Goal: Task Accomplishment & Management: Complete application form

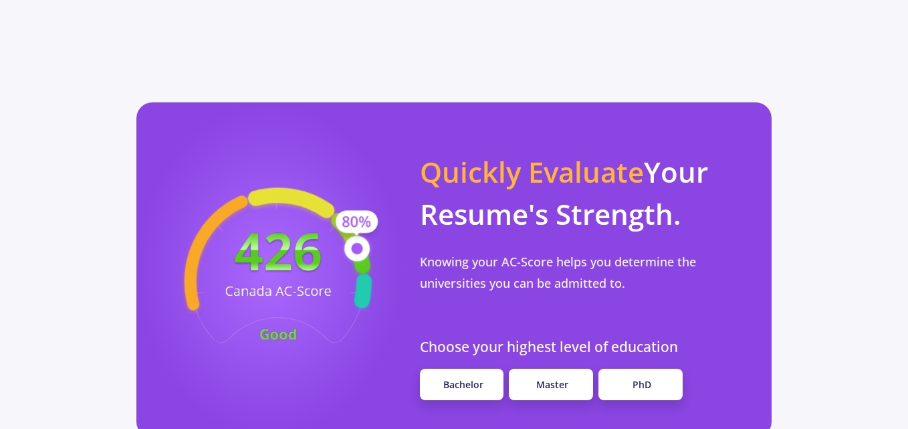
scroll to position [1242, 0]
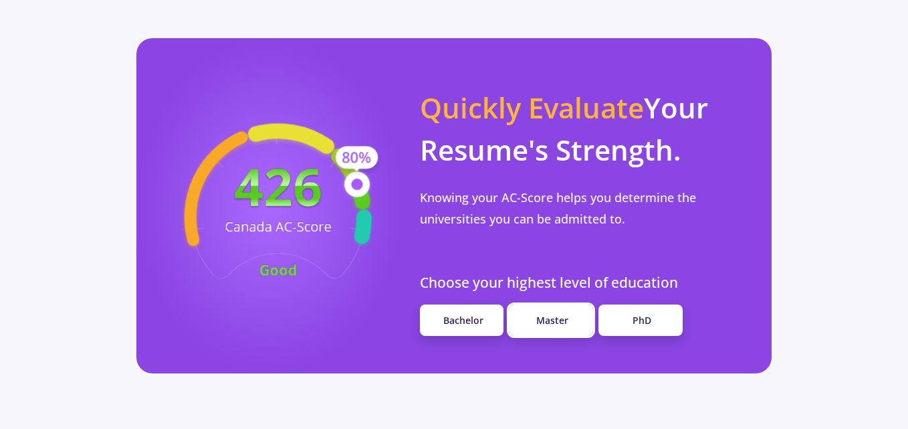
click at [557, 304] on link "Master" at bounding box center [551, 319] width 84 height 31
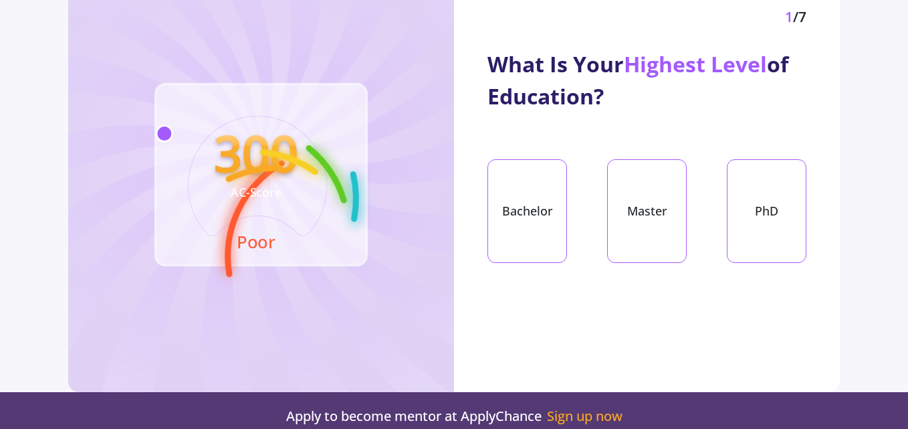
scroll to position [107, 0]
click at [544, 210] on div "Bachelor" at bounding box center [528, 211] width 80 height 104
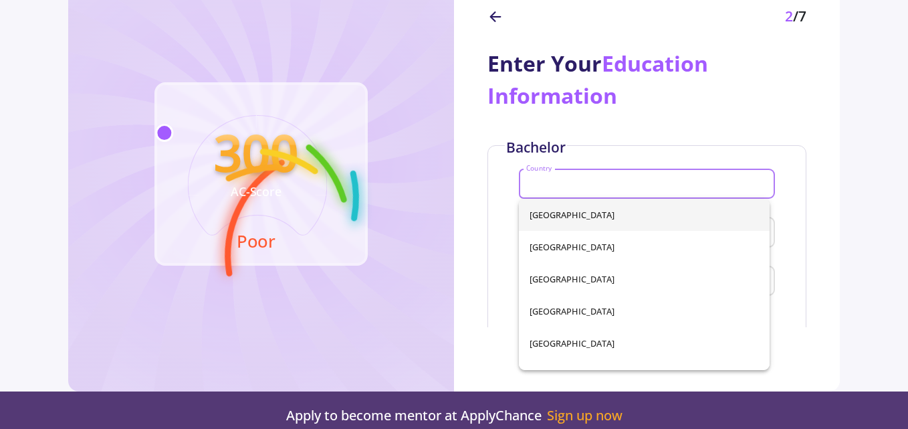
click at [569, 186] on input "Country" at bounding box center [649, 185] width 247 height 12
type input "ir"
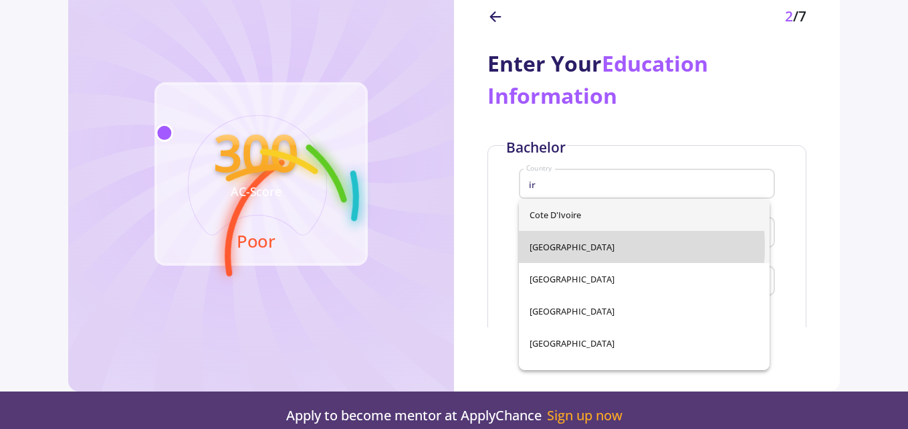
click at [555, 246] on div "Cote d'Ivoire Iran Iraq Ireland United Arab Emirates Virgin Islands" at bounding box center [644, 284] width 251 height 171
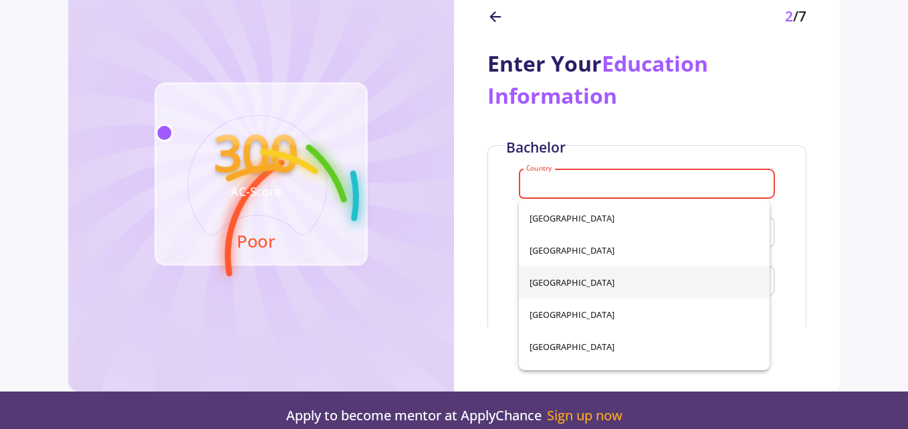
scroll to position [2754, 0]
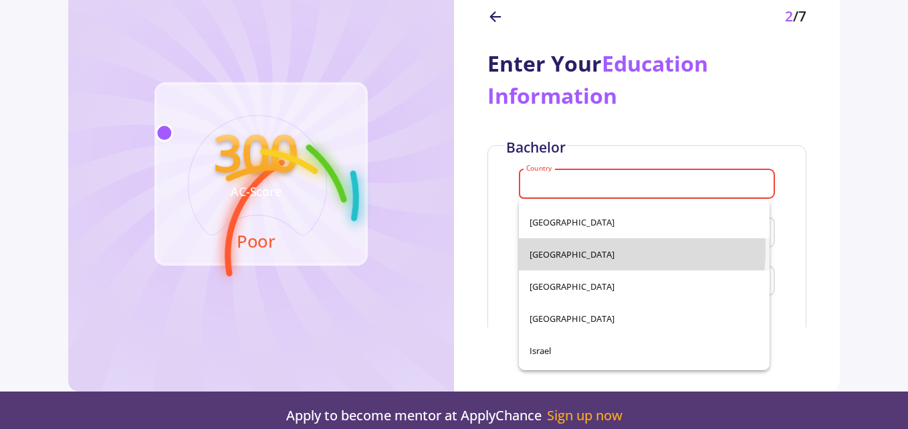
click at [589, 250] on span "Iran" at bounding box center [644, 254] width 229 height 32
type input "Iran"
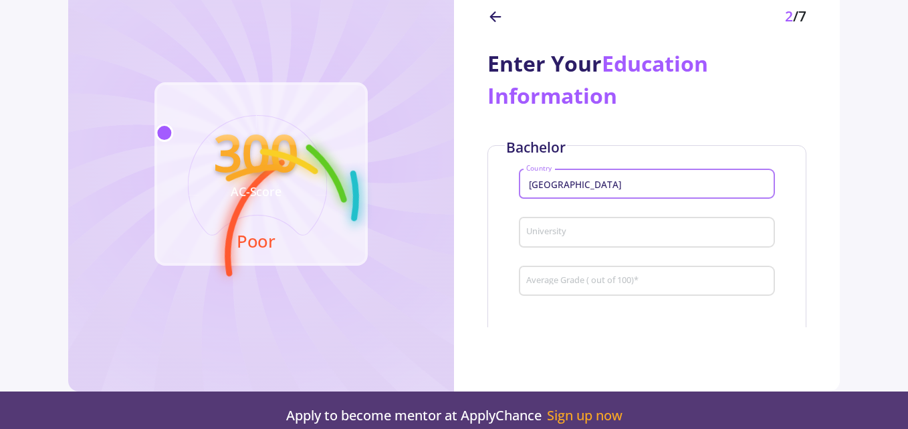
click at [583, 234] on input "University" at bounding box center [649, 233] width 247 height 12
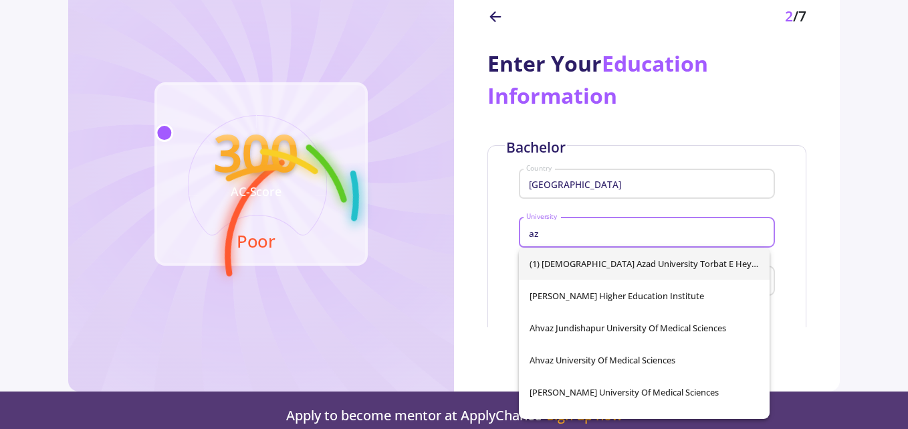
type input "a"
type input "isl"
click at [629, 298] on div "(1) Islamic Azad University Torbat e Heydarieh Islamic Azad University Islamic …" at bounding box center [644, 333] width 251 height 171
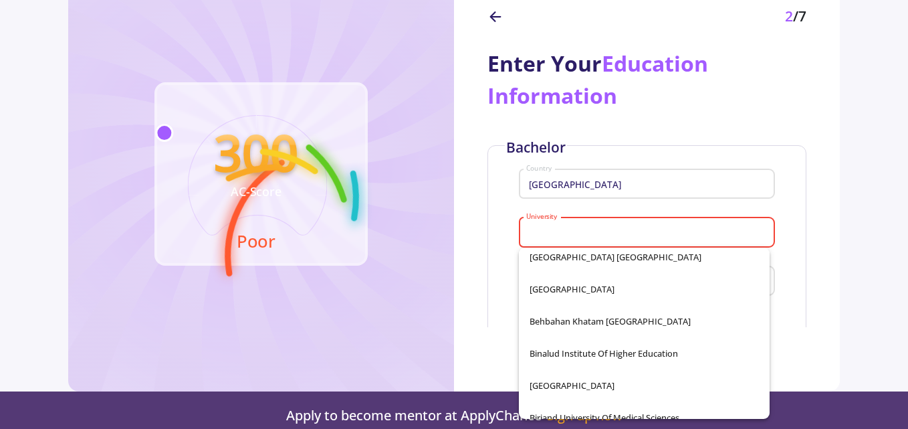
scroll to position [0, 0]
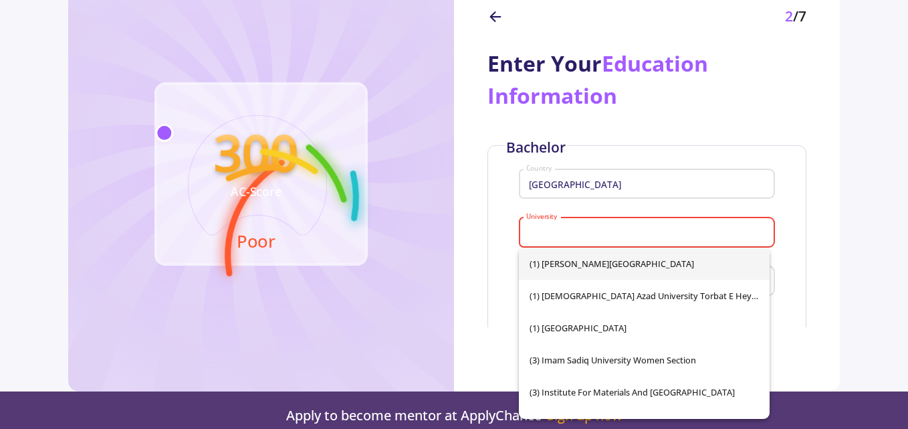
click at [678, 224] on div "University" at bounding box center [647, 229] width 243 height 35
click at [507, 243] on div "Bachelor Iran Country University University is required Average Grade ( out of …" at bounding box center [647, 241] width 319 height 192
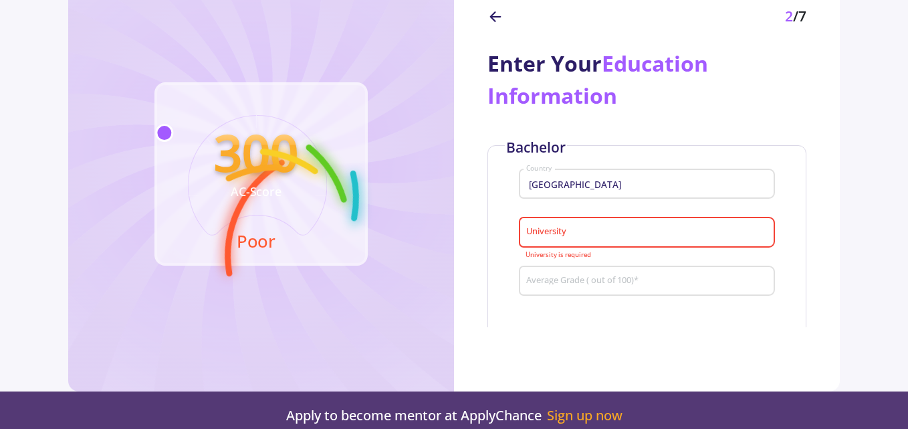
click at [555, 230] on input "University" at bounding box center [649, 233] width 247 height 12
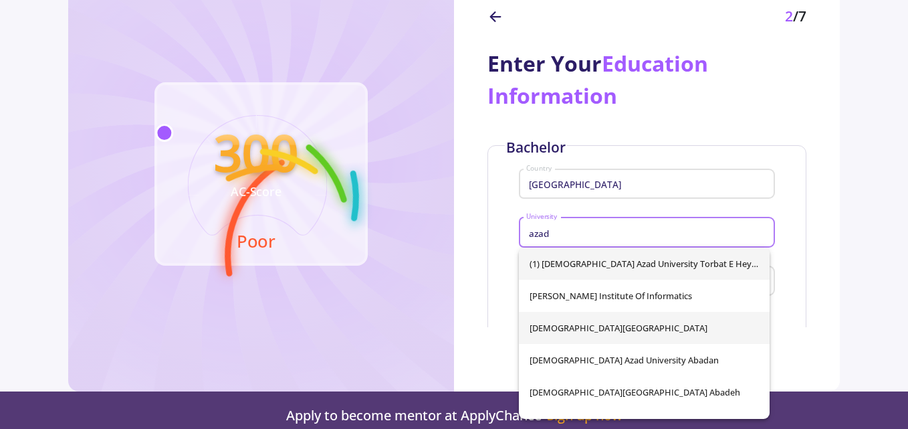
type input "azad"
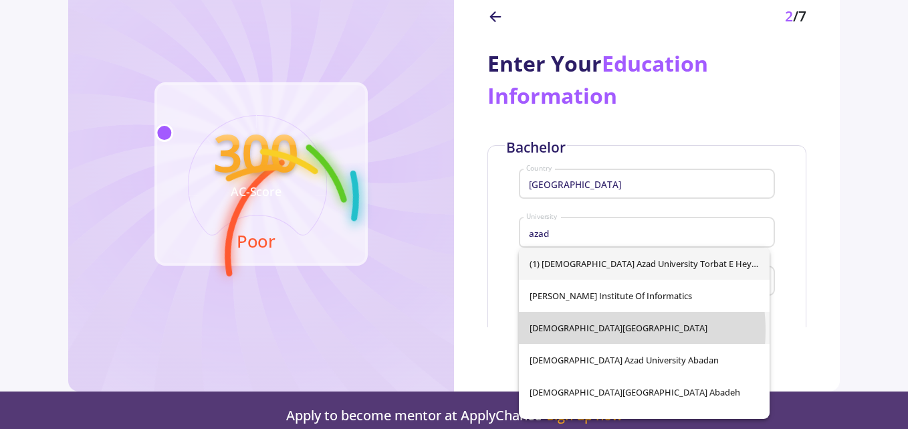
click at [587, 330] on div "(1) Islamic Azad University Torbat e Heydarieh Amozesh Ala Azad Institute of In…" at bounding box center [644, 333] width 251 height 171
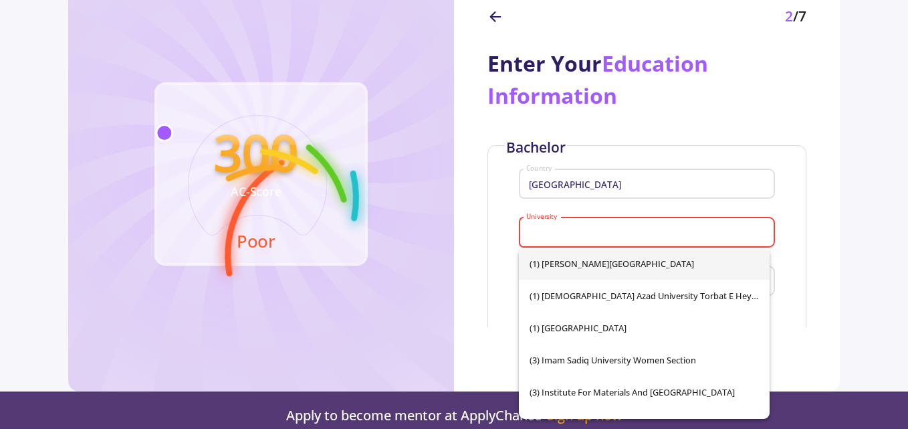
click at [791, 268] on div "Bachelor Iran Country University University is required Average Grade ( out of …" at bounding box center [647, 241] width 319 height 192
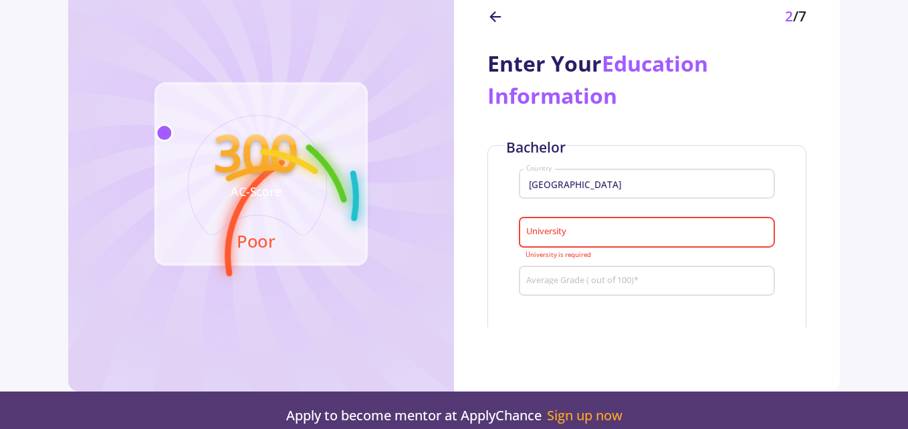
click at [737, 233] on input "University" at bounding box center [649, 233] width 247 height 12
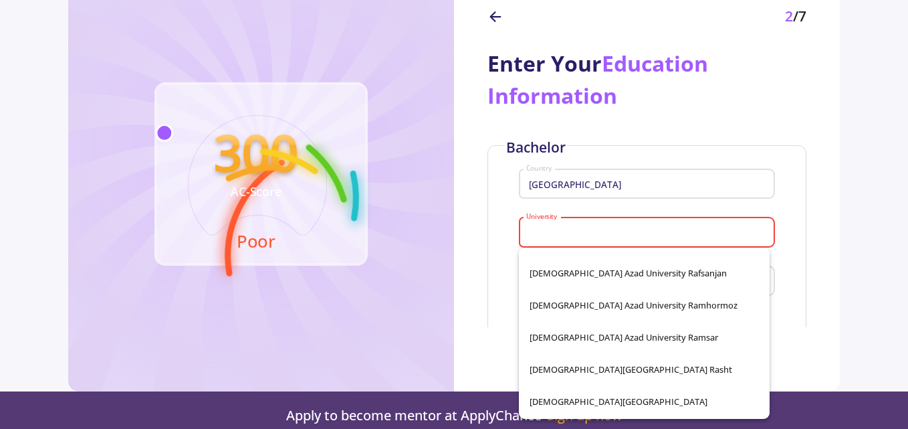
scroll to position [12097, 0]
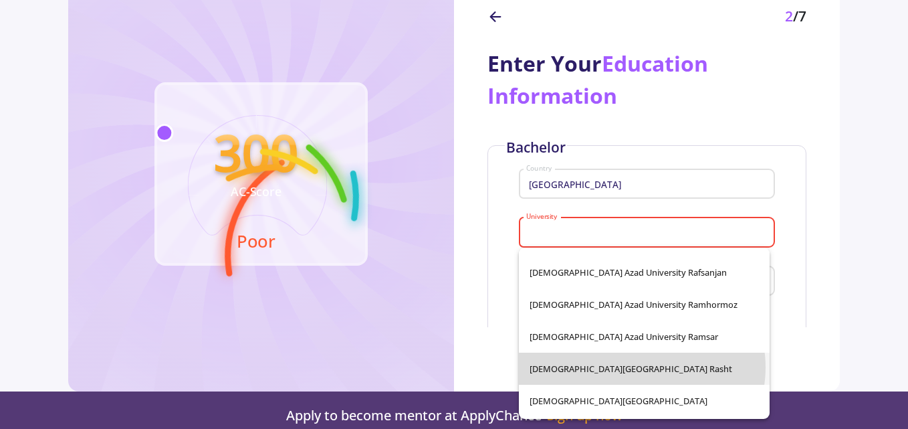
click at [641, 367] on span "Islamic Azad University Rasht" at bounding box center [644, 369] width 229 height 32
type input "Islamic Azad University Rasht"
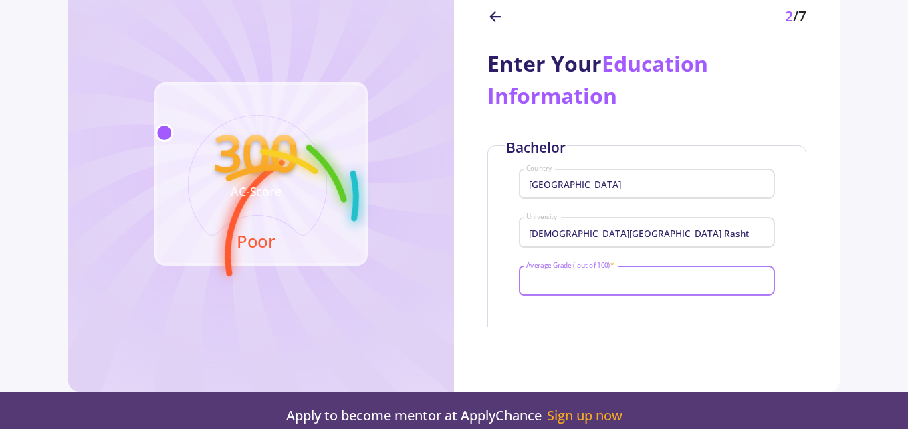
click at [639, 278] on input "Average Grade ( out of 100) *" at bounding box center [649, 282] width 247 height 12
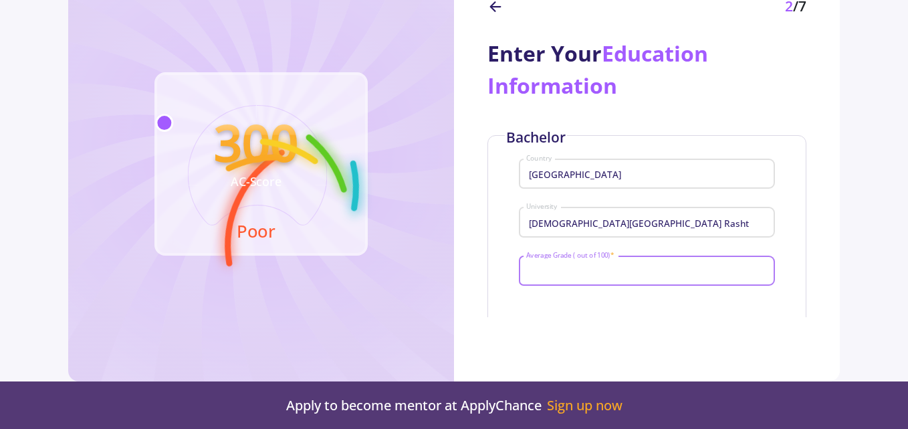
scroll to position [64, 0]
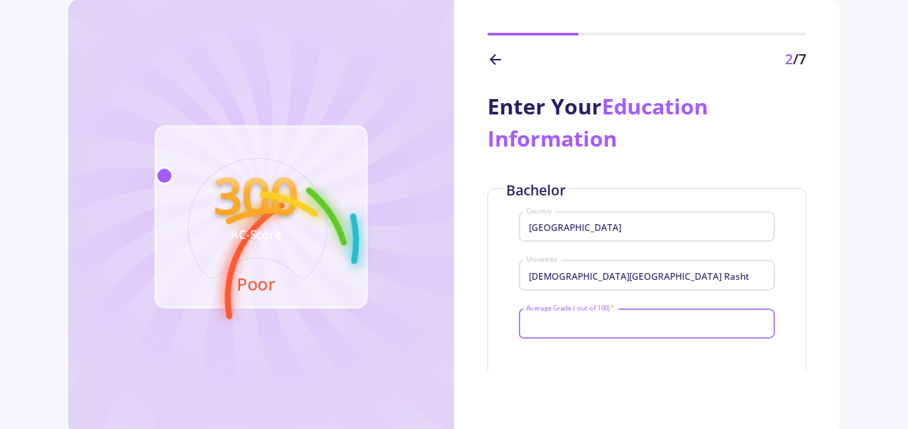
click at [582, 318] on input "Average Grade ( out of 100) *" at bounding box center [649, 324] width 247 height 12
type input "50"
click at [635, 34] on div at bounding box center [647, 34] width 319 height 3
click at [806, 265] on div "Enter Your Education Information Bachelor Iran Country Islamic Azad University …" at bounding box center [647, 220] width 386 height 300
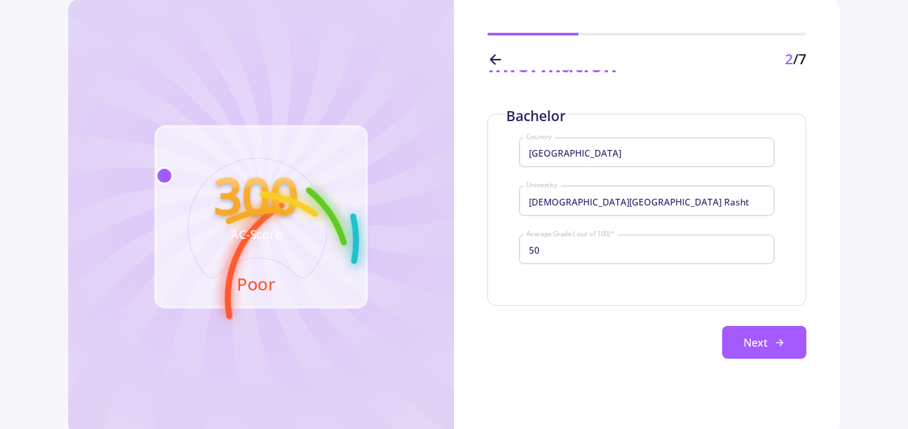
scroll to position [83, 0]
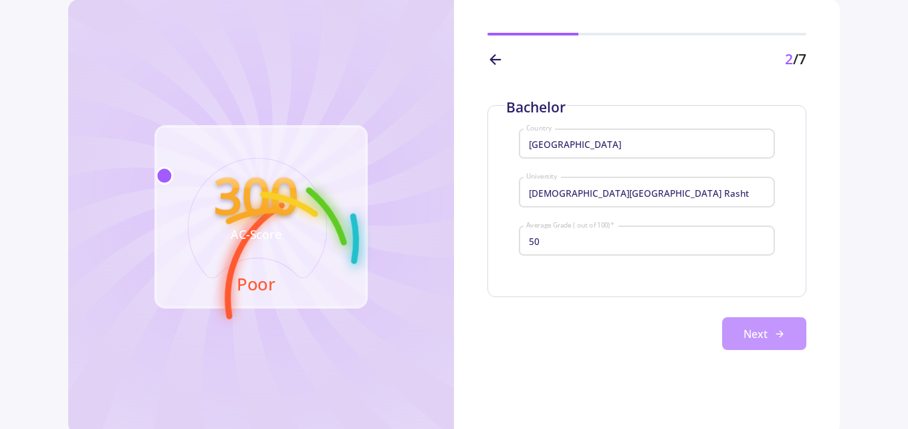
click at [775, 346] on button "Next" at bounding box center [764, 333] width 84 height 33
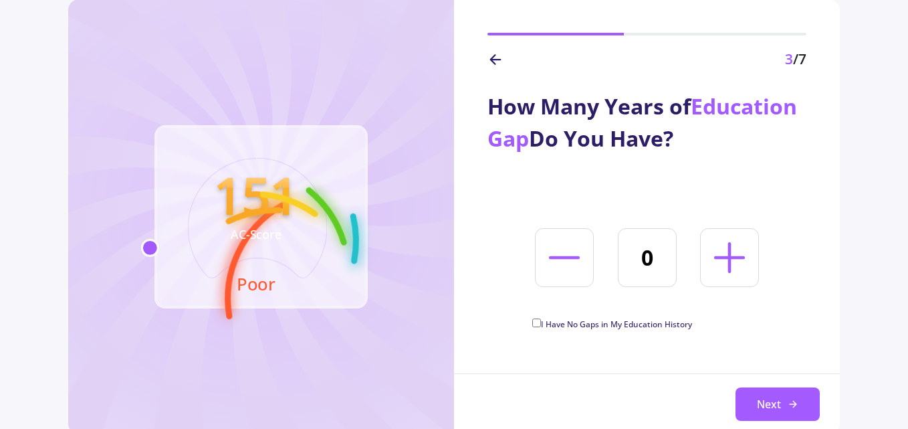
click at [728, 256] on icon at bounding box center [730, 258] width 50 height 50
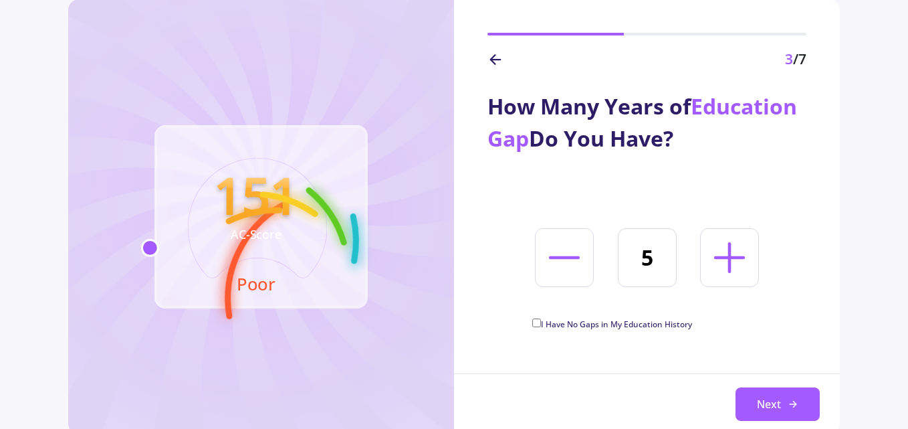
click at [728, 256] on icon at bounding box center [730, 258] width 50 height 50
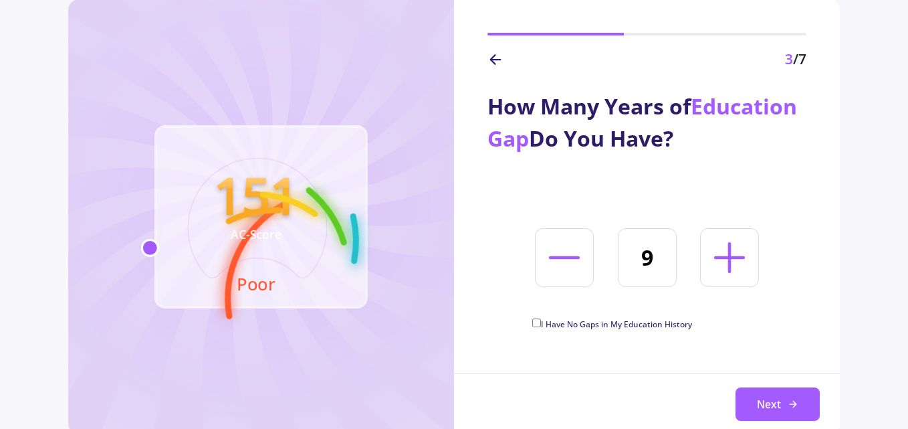
type input "10"
click at [765, 395] on button "Next" at bounding box center [778, 403] width 84 height 33
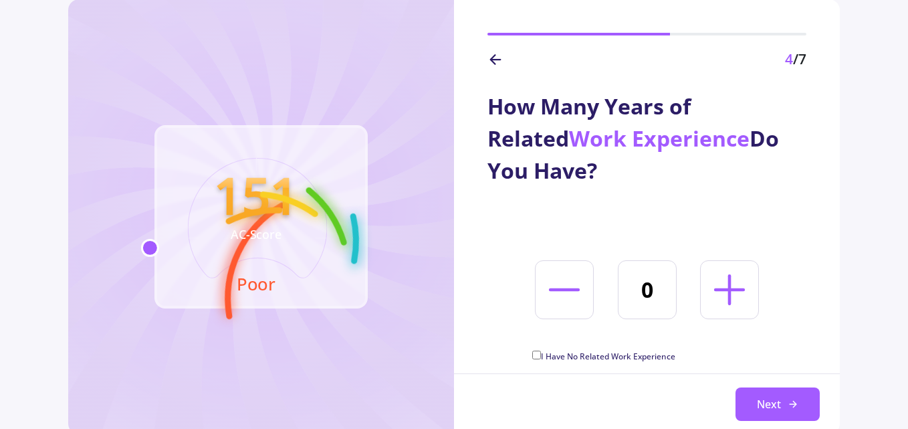
click at [726, 285] on icon at bounding box center [730, 290] width 50 height 50
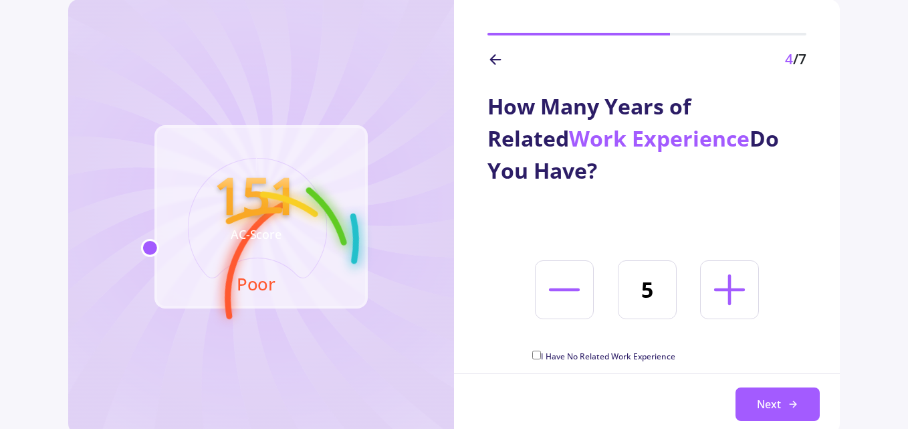
click at [726, 285] on icon at bounding box center [730, 290] width 50 height 50
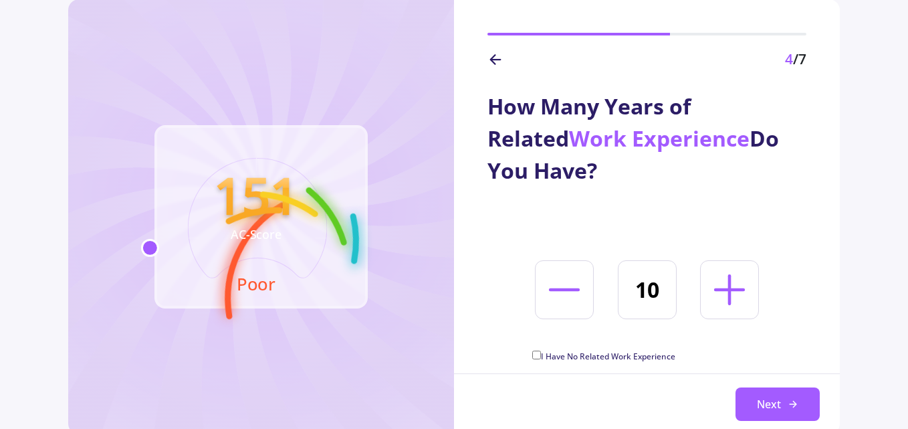
click at [726, 285] on icon at bounding box center [730, 290] width 50 height 50
type input "12"
click at [764, 407] on button "Next" at bounding box center [778, 403] width 84 height 33
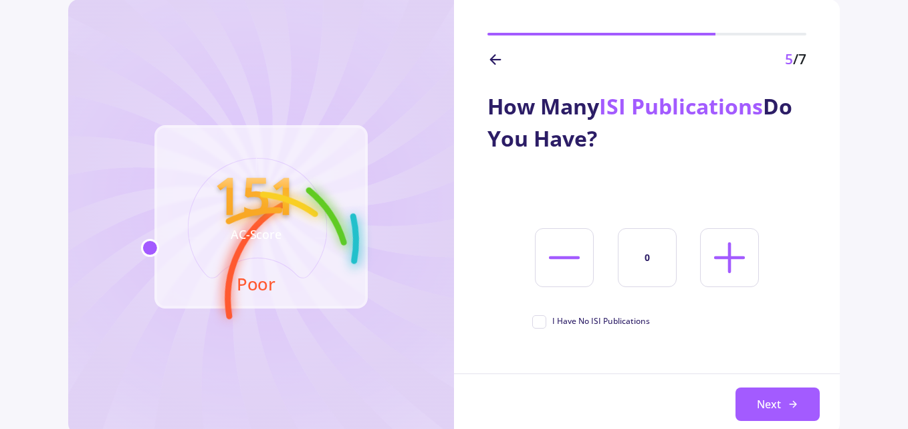
click at [727, 272] on icon at bounding box center [730, 258] width 50 height 50
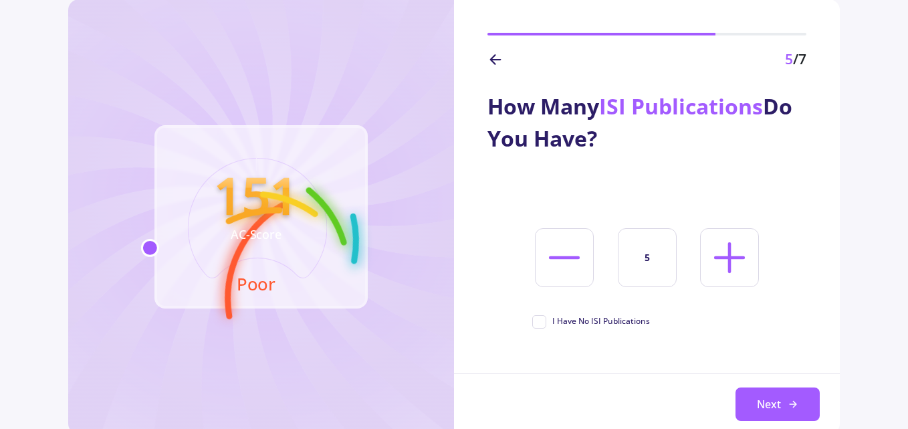
click at [727, 272] on icon at bounding box center [730, 258] width 50 height 50
click at [569, 265] on icon at bounding box center [565, 258] width 50 height 50
type input "5"
click at [760, 404] on button "Next" at bounding box center [778, 403] width 84 height 33
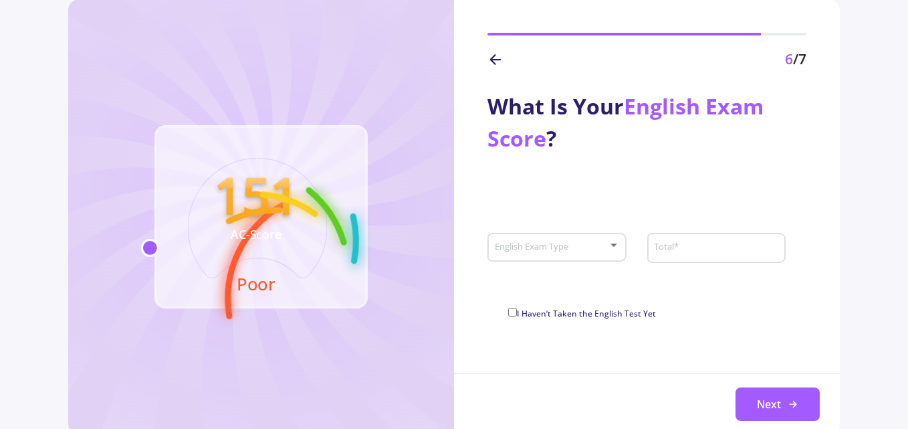
click at [617, 241] on div at bounding box center [614, 245] width 12 height 11
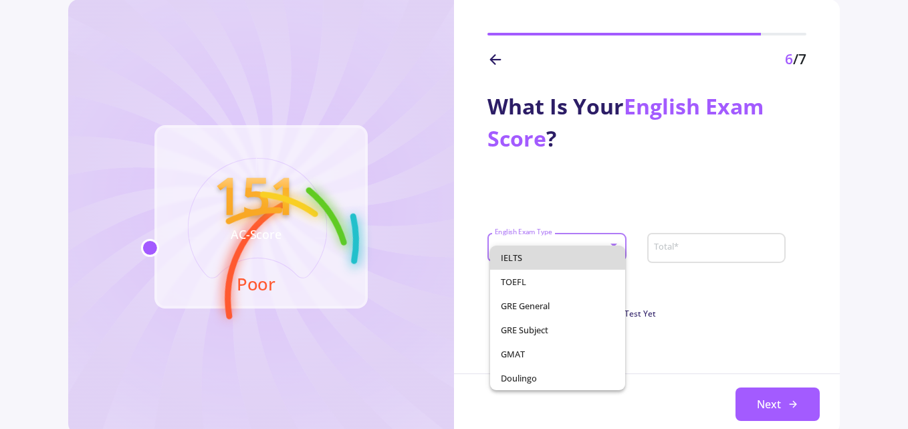
click at [591, 251] on span "IELTS" at bounding box center [558, 258] width 114 height 24
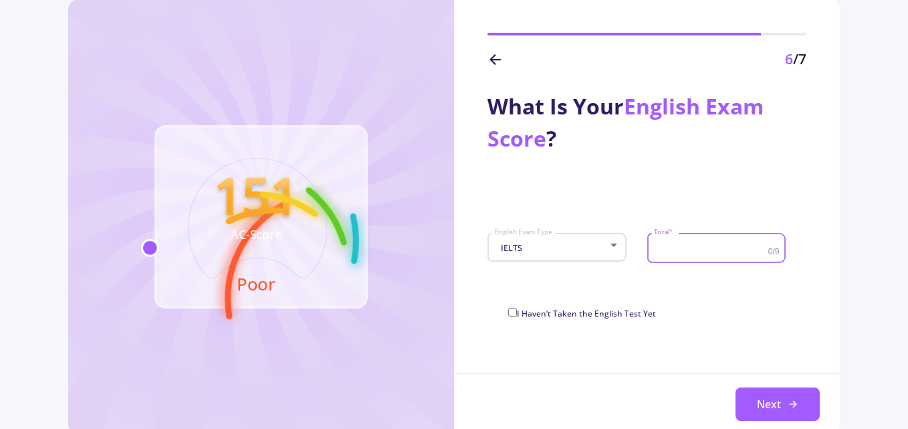
click at [689, 252] on input "Total *" at bounding box center [713, 248] width 118 height 12
drag, startPoint x: 692, startPoint y: 252, endPoint x: 649, endPoint y: 246, distance: 43.2
click at [649, 246] on div "8.5 Total * 0/9" at bounding box center [717, 245] width 139 height 35
type input "7"
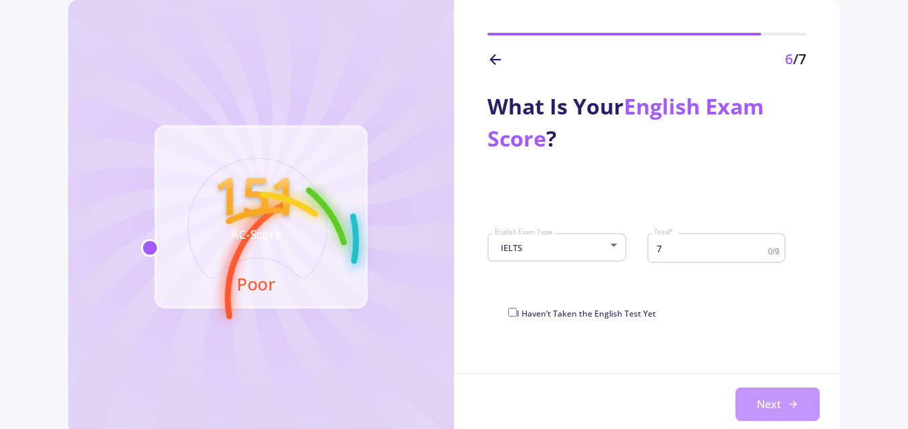
click at [760, 399] on button "Next" at bounding box center [778, 403] width 84 height 33
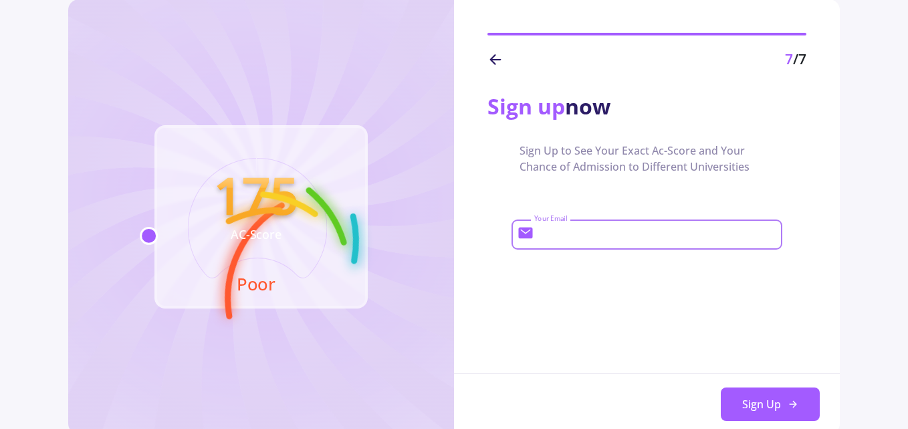
click at [579, 237] on input "Your Email" at bounding box center [657, 235] width 246 height 12
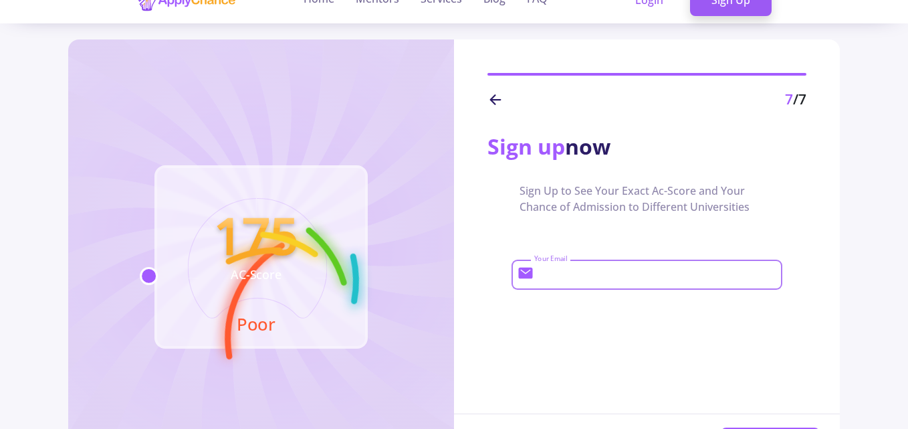
scroll to position [0, 0]
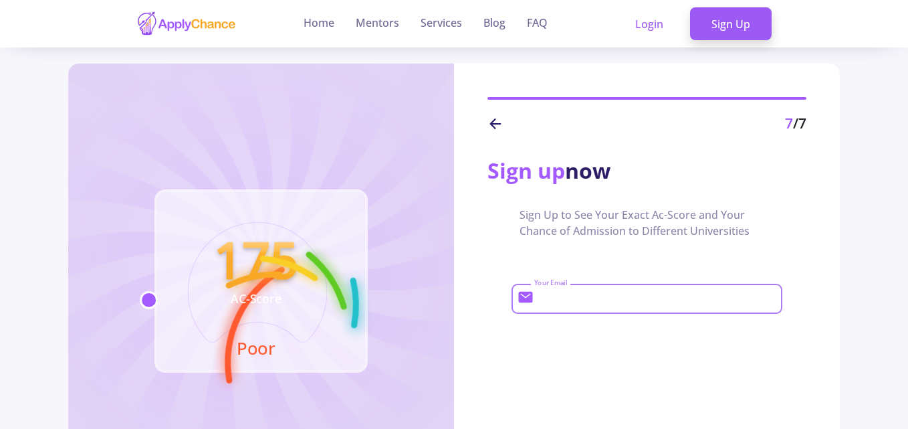
click at [539, 296] on input "Your Email" at bounding box center [657, 299] width 246 height 12
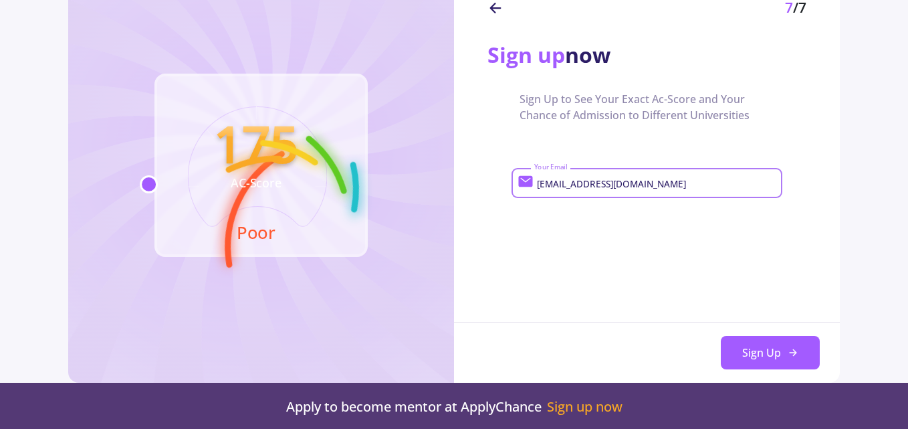
scroll to position [118, 0]
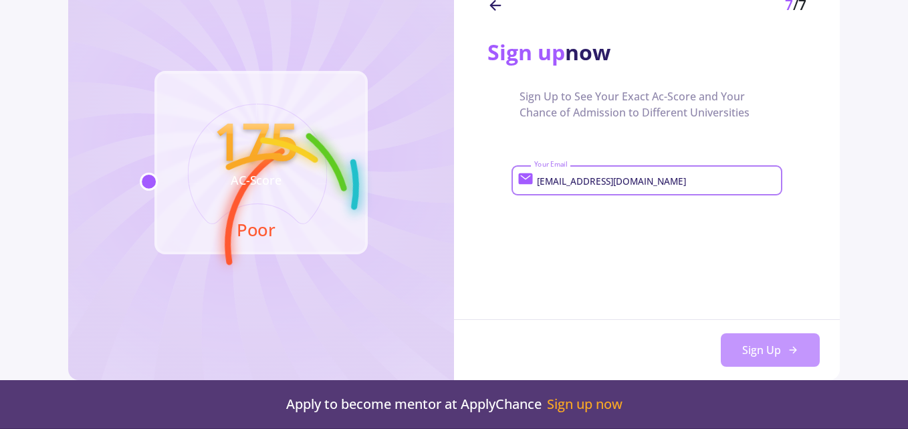
type input "architect.mohammadi@yahoo.com"
click at [781, 352] on button "Sign Up" at bounding box center [770, 349] width 99 height 33
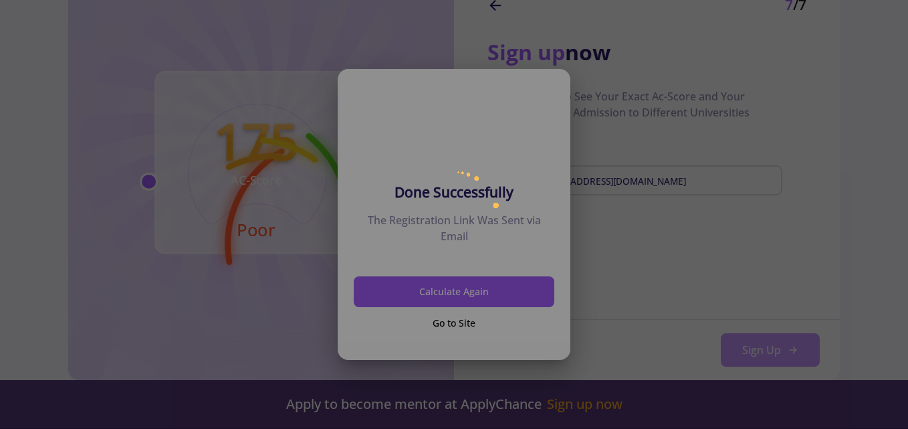
scroll to position [0, 0]
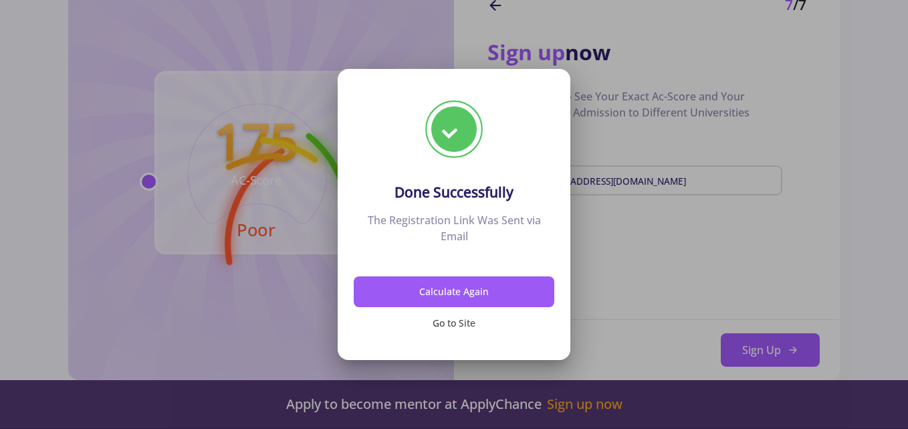
click at [462, 327] on button "Go to Site" at bounding box center [454, 322] width 201 height 31
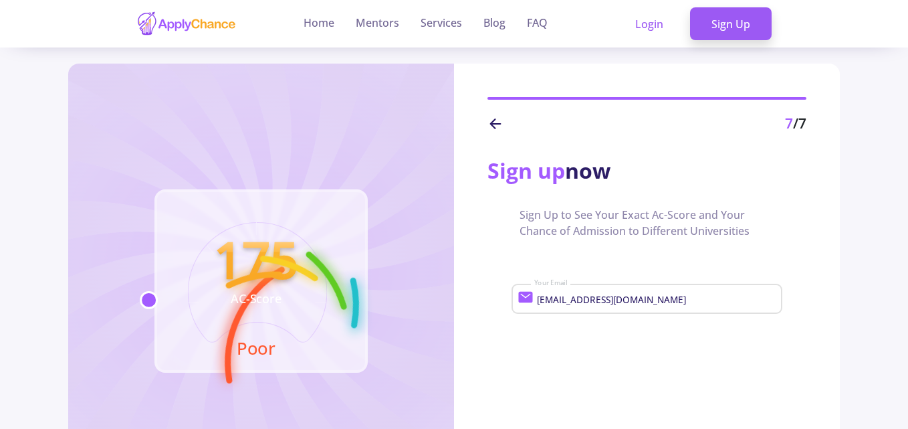
scroll to position [118, 0]
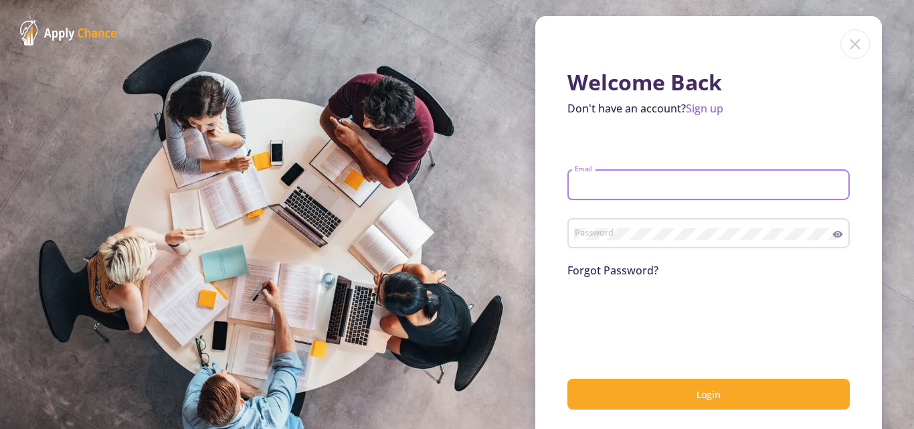
click at [640, 187] on input "Email" at bounding box center [710, 185] width 273 height 12
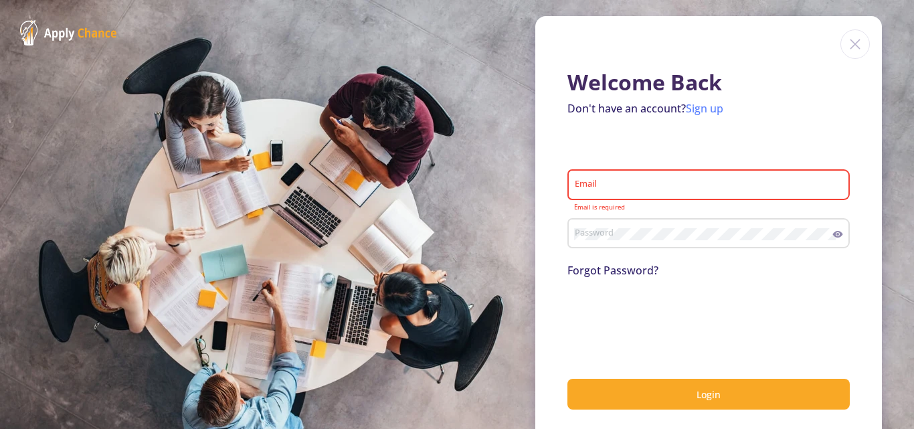
click at [701, 107] on link "Sign up" at bounding box center [704, 108] width 37 height 15
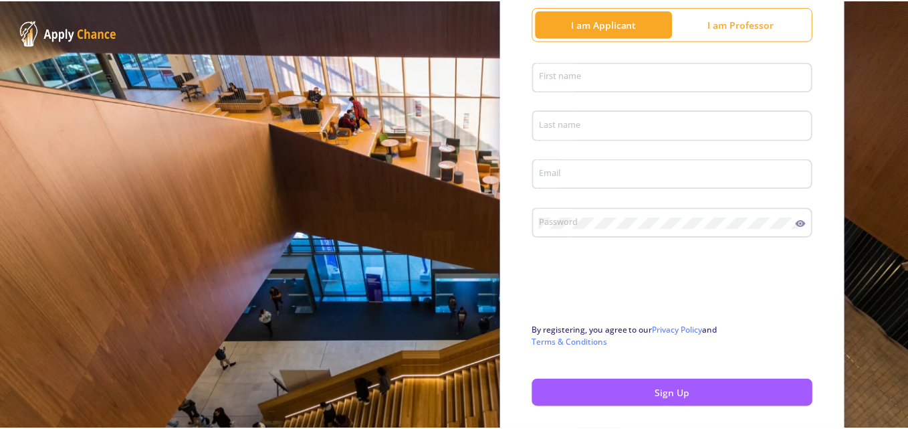
scroll to position [152, 0]
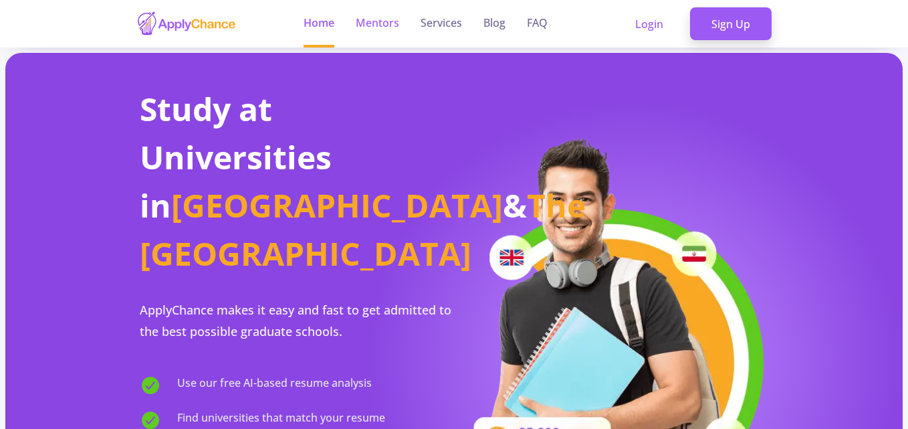
click at [375, 17] on link "Mentors" at bounding box center [377, 23] width 43 height 47
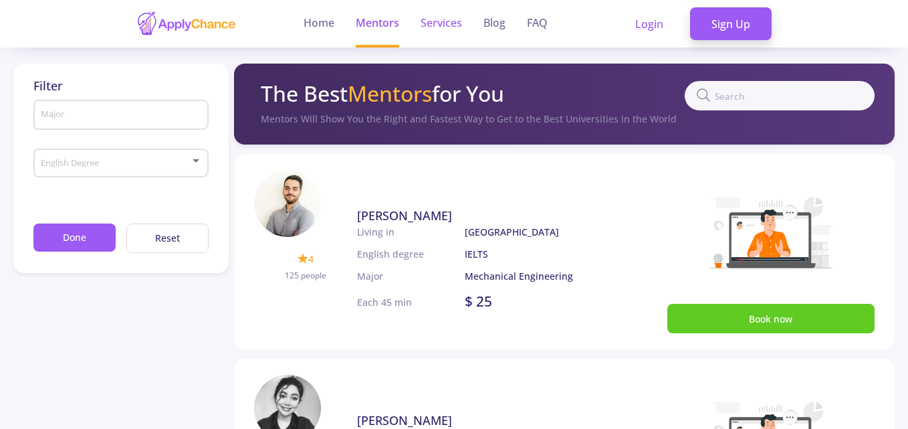
click at [434, 29] on link "Services" at bounding box center [441, 23] width 41 height 47
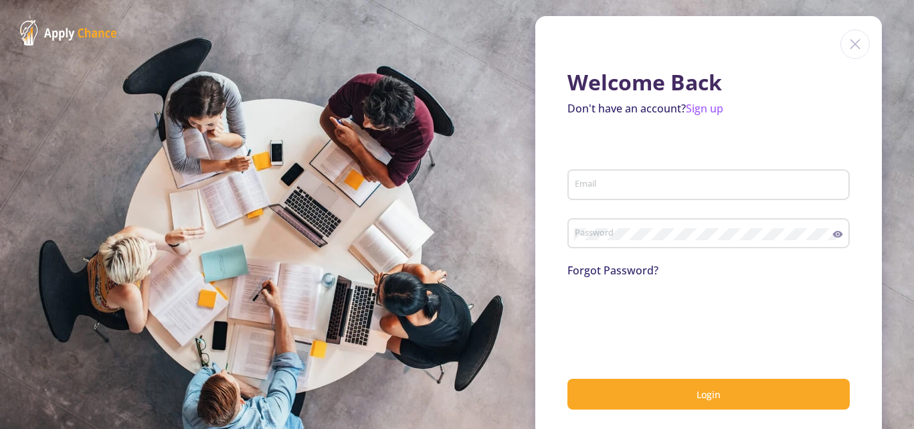
click at [848, 47] on img at bounding box center [854, 43] width 29 height 29
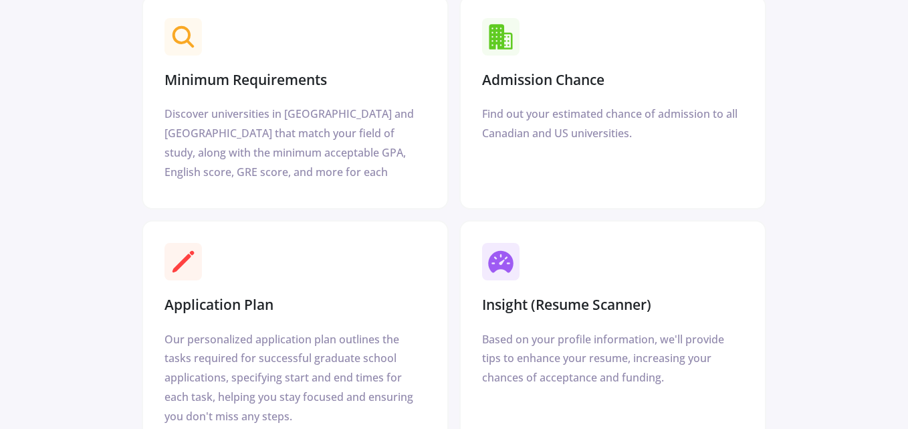
scroll to position [1881, 0]
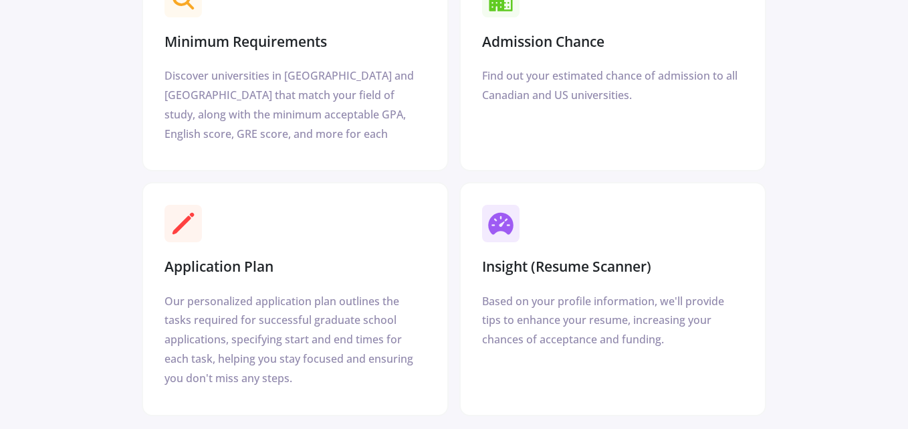
click at [662, 204] on section "Insight (Resume Scanner)" at bounding box center [613, 239] width 272 height 81
click at [621, 258] on h3 "Insight (Resume Scanner)" at bounding box center [566, 266] width 169 height 17
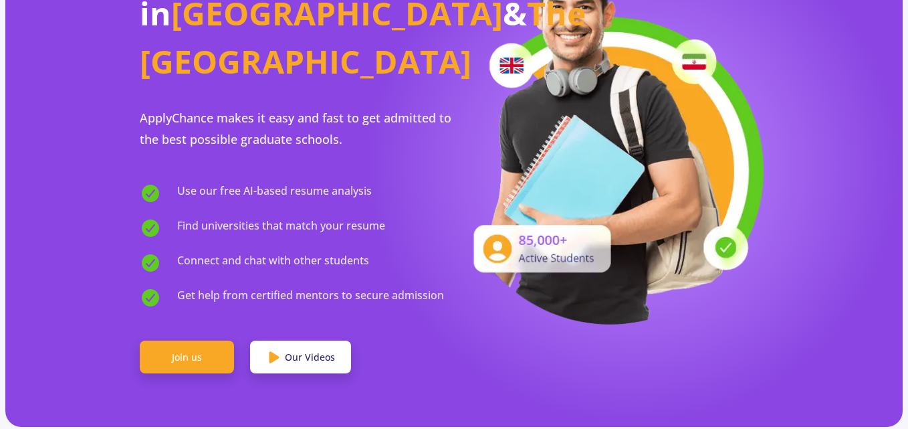
scroll to position [205, 0]
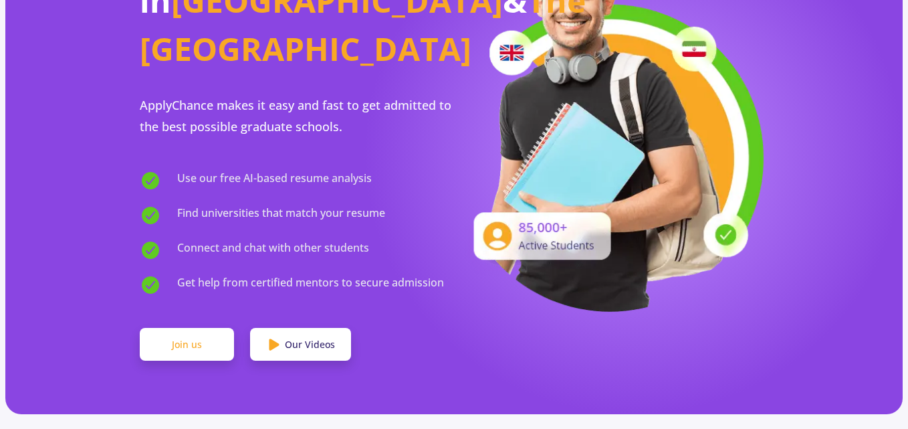
click at [213, 328] on link "Join us" at bounding box center [187, 344] width 94 height 33
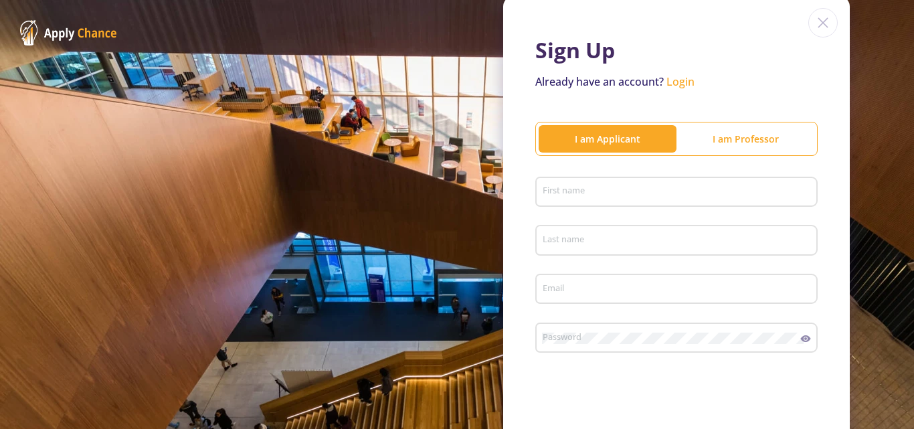
scroll to position [64, 0]
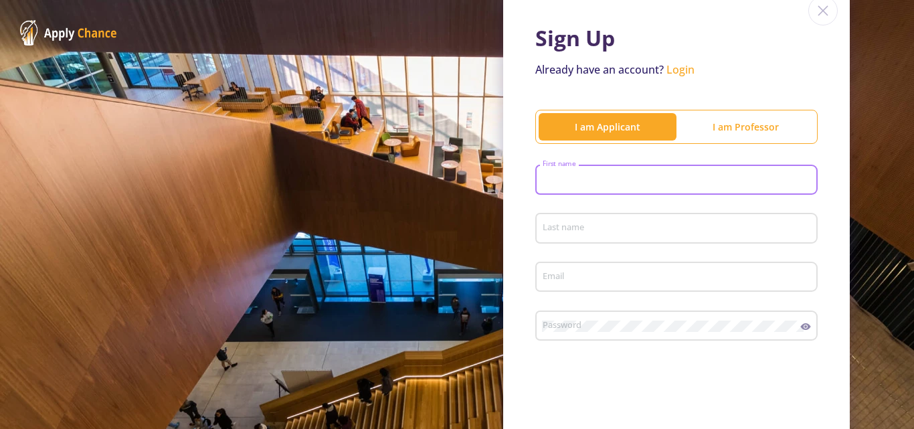
click at [587, 186] on input "First name" at bounding box center [678, 181] width 273 height 12
type input "reza"
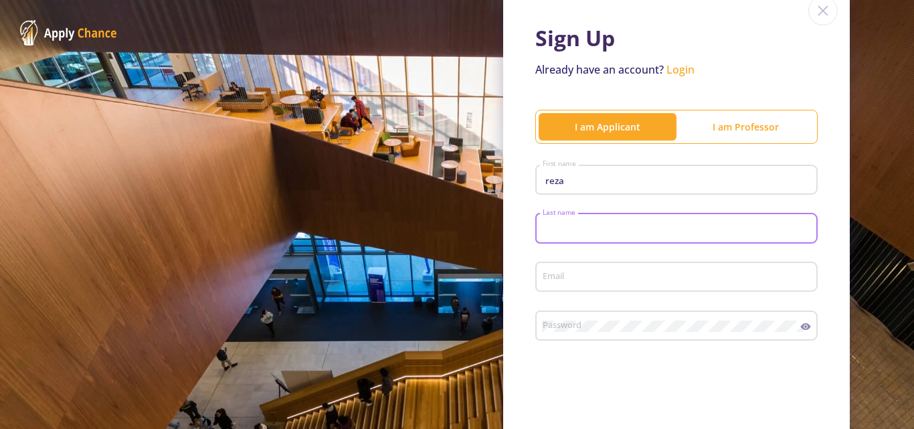
click at [570, 224] on input "Last name" at bounding box center [678, 229] width 273 height 12
type input "[DEMOGRAPHIC_DATA]"
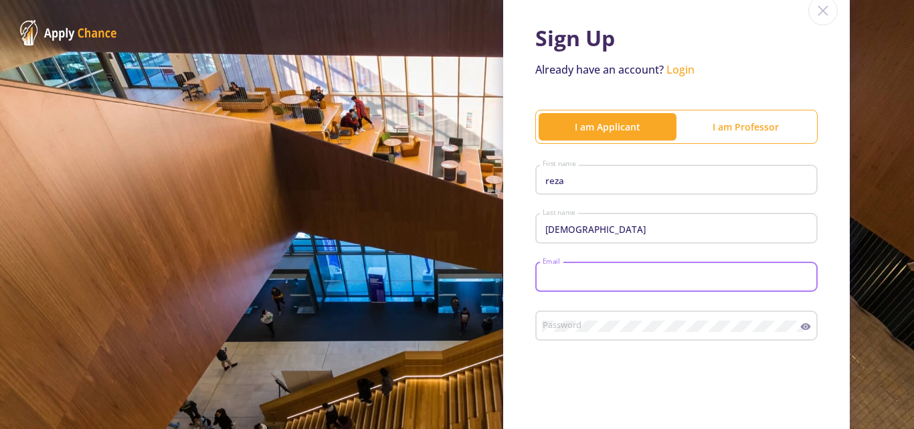
paste input "[EMAIL_ADDRESS][DOMAIN_NAME]"
type input "[EMAIL_ADDRESS][DOMAIN_NAME]"
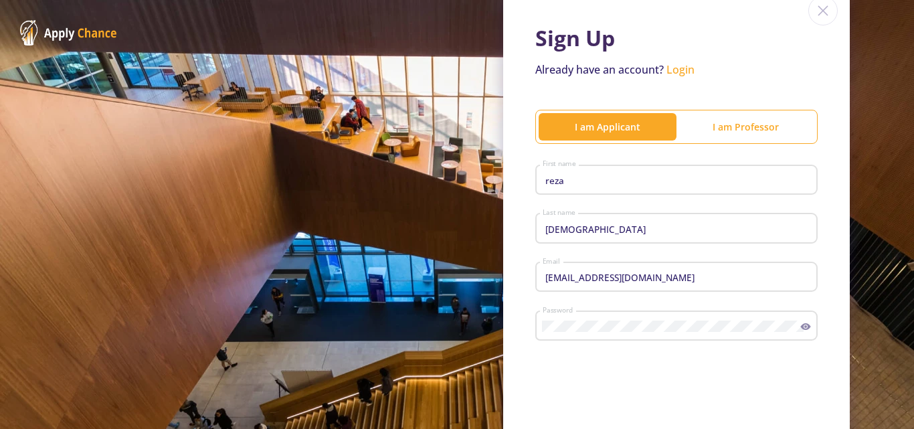
click at [800, 324] on icon at bounding box center [805, 326] width 11 height 11
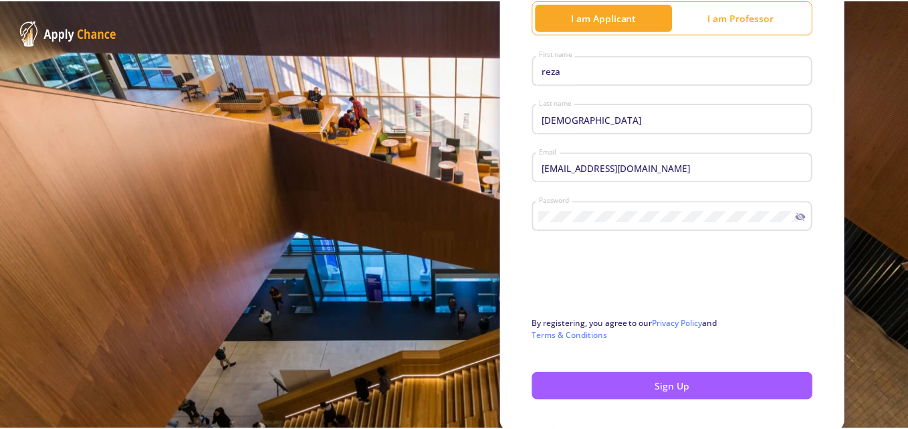
scroll to position [176, 0]
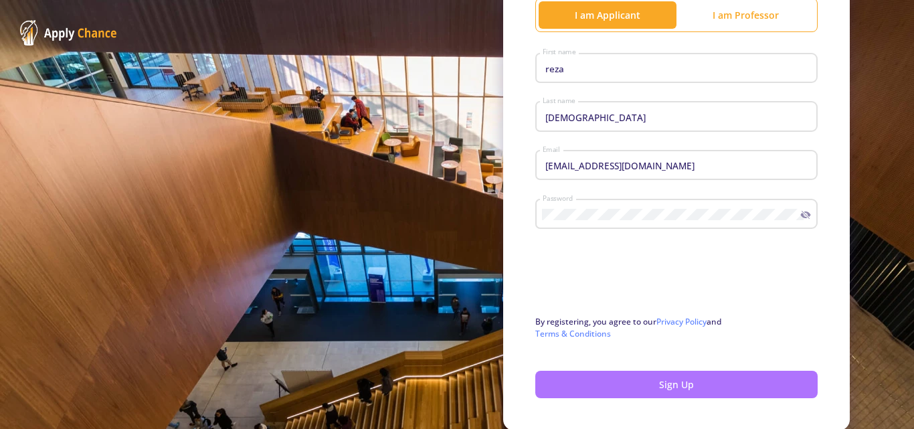
click at [706, 377] on button "Sign Up" at bounding box center [676, 384] width 282 height 27
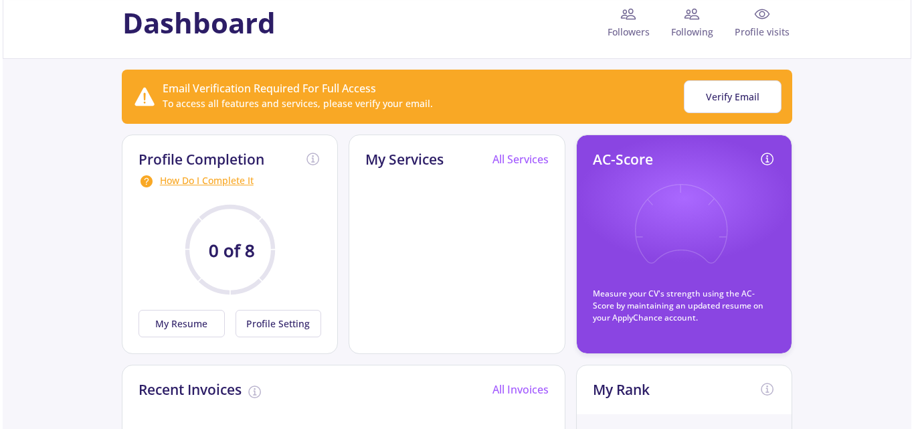
scroll to position [66, 0]
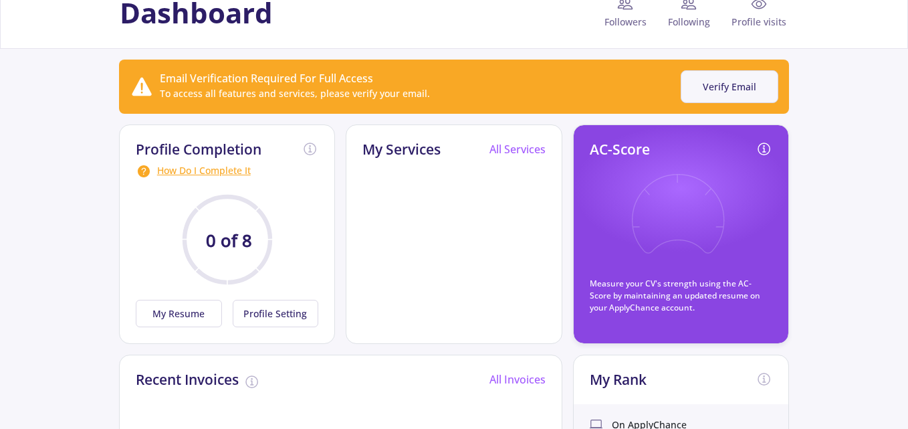
click at [710, 80] on button "Verify Email" at bounding box center [730, 86] width 98 height 33
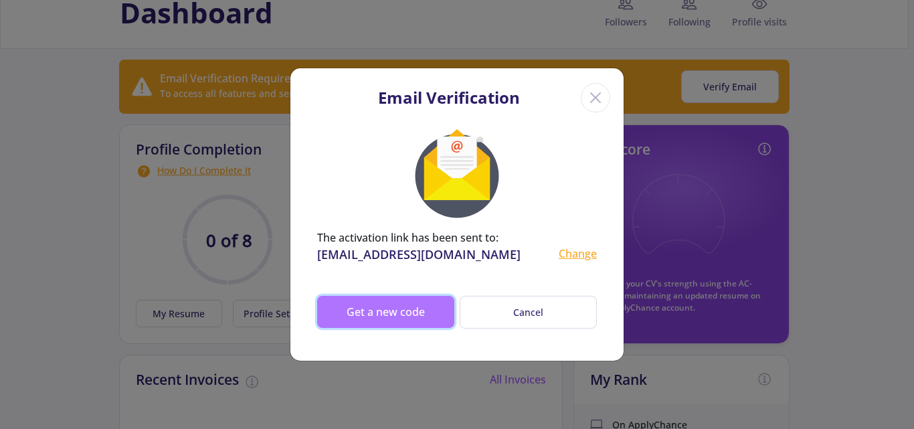
click at [387, 320] on button "Get a new code" at bounding box center [385, 312] width 137 height 32
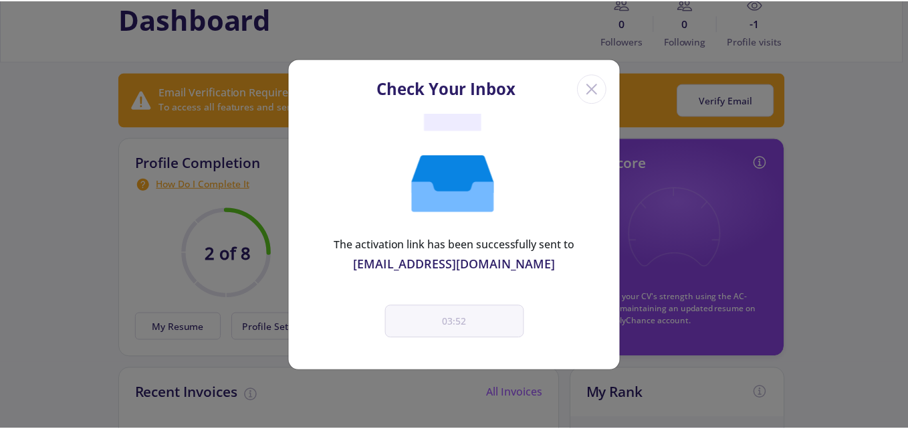
scroll to position [72, 0]
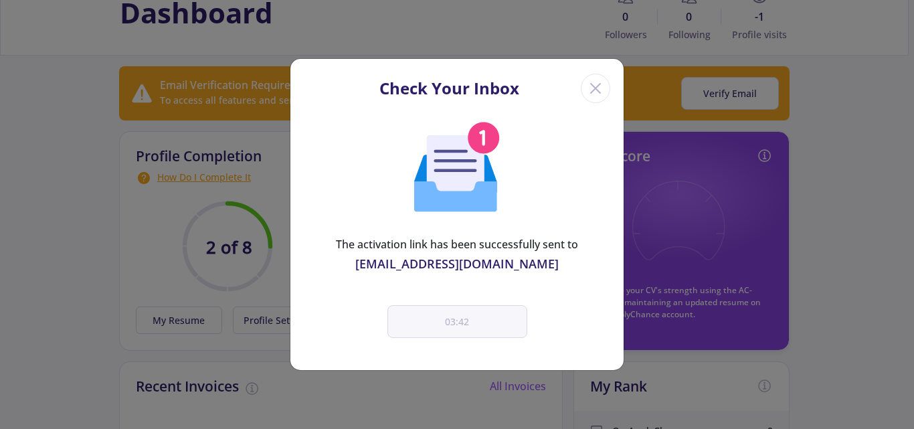
click at [593, 88] on icon "Close" at bounding box center [595, 88] width 21 height 21
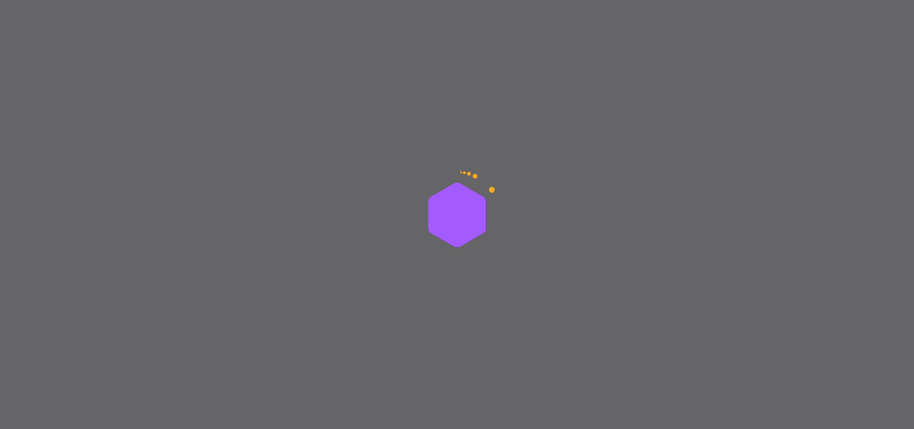
click at [450, 258] on img at bounding box center [456, 214] width 167 height 167
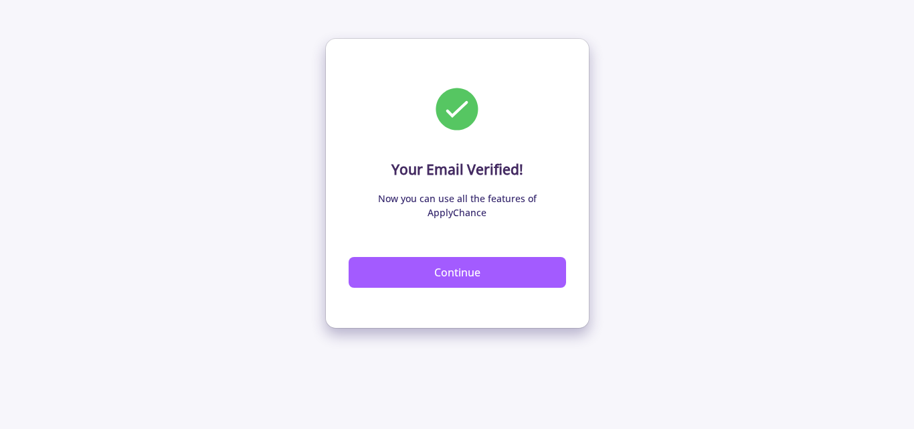
click at [450, 258] on button "Continue" at bounding box center [457, 272] width 217 height 31
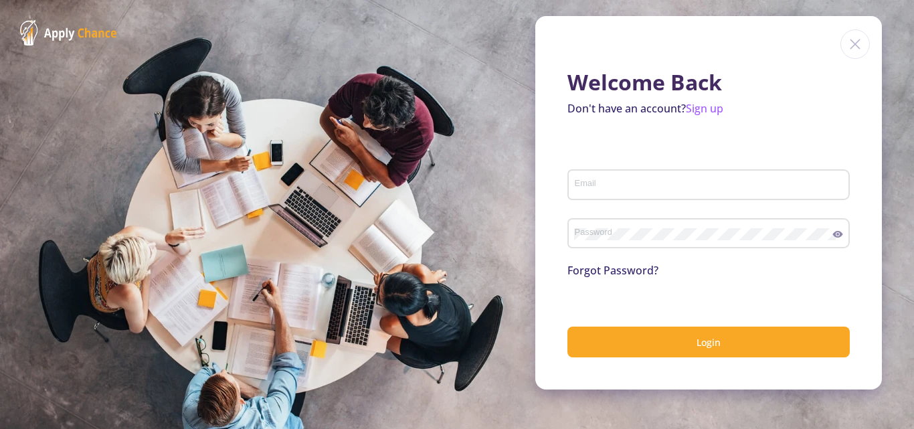
type input "[EMAIL_ADDRESS][DOMAIN_NAME]"
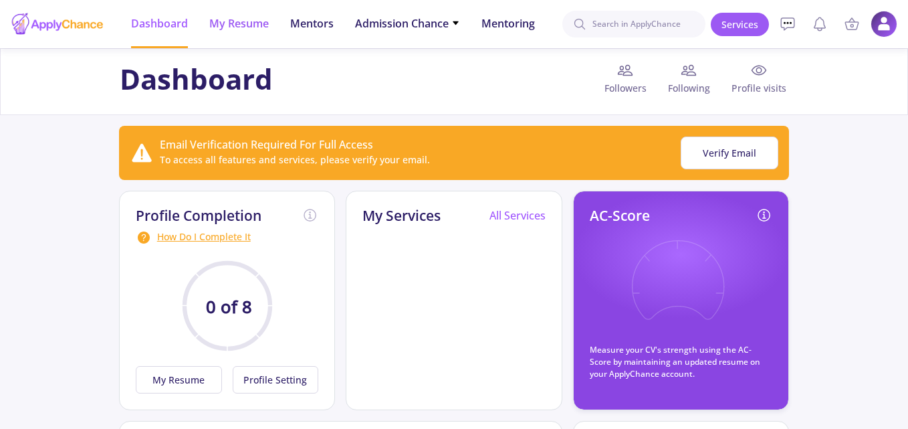
click at [248, 26] on span "My Resume" at bounding box center [239, 23] width 60 height 16
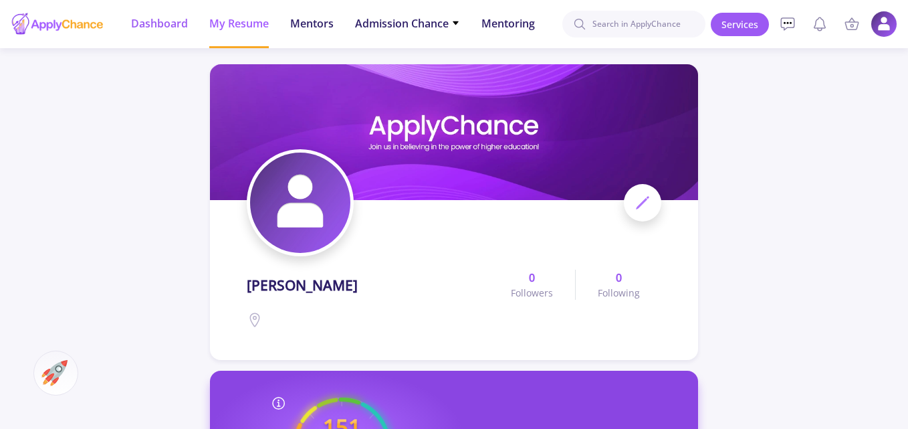
click at [178, 27] on span "Dashboard" at bounding box center [159, 23] width 57 height 16
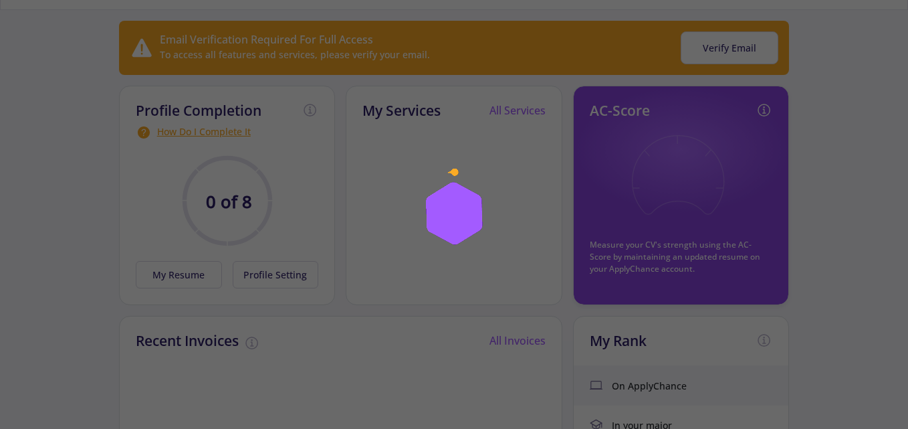
scroll to position [95, 0]
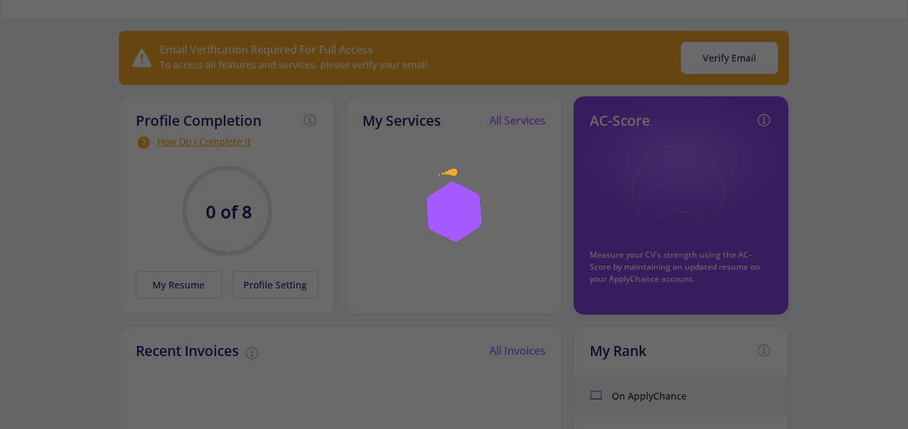
click at [817, 146] on div at bounding box center [454, 214] width 908 height 429
click at [208, 289] on div at bounding box center [454, 214] width 908 height 429
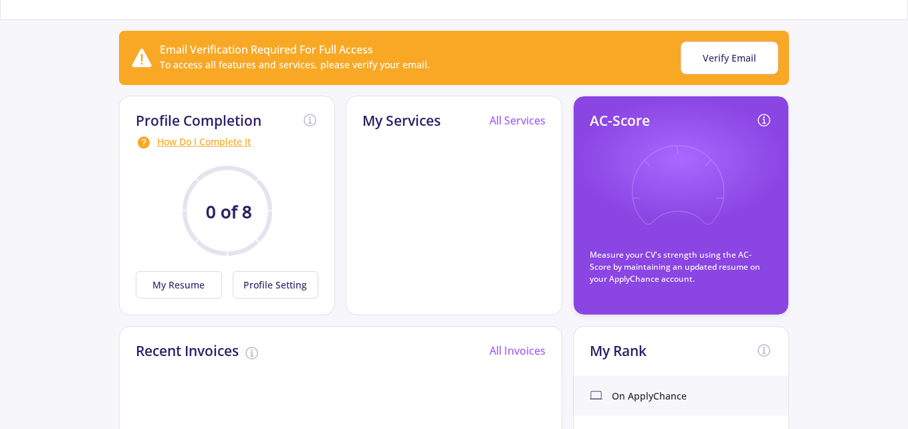
click at [208, 289] on button "My Resume" at bounding box center [179, 284] width 86 height 27
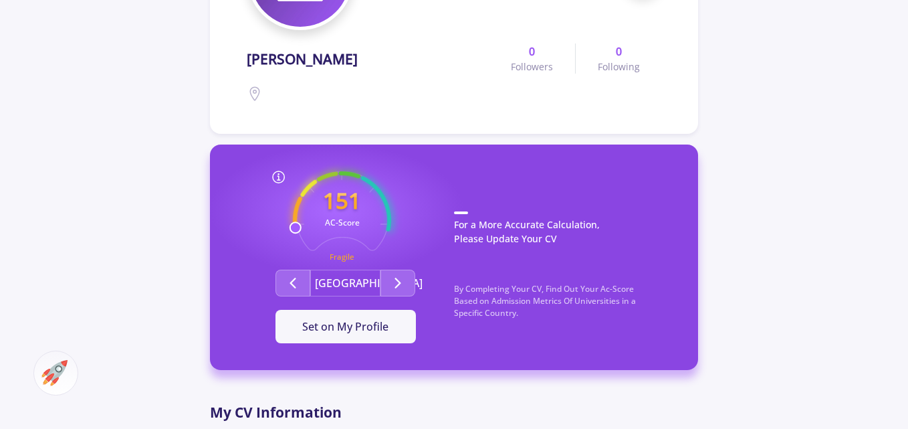
scroll to position [234, 0]
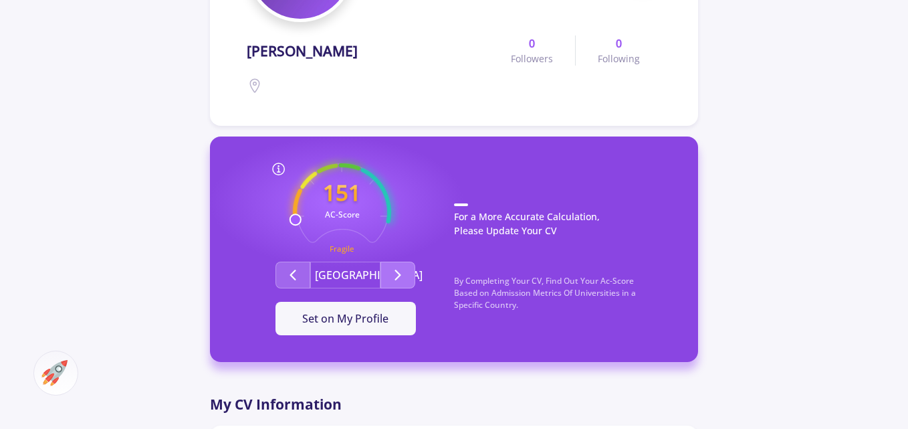
click at [399, 269] on icon "Second group" at bounding box center [398, 275] width 16 height 16
click at [364, 318] on span "Set on My Profile" at bounding box center [345, 318] width 86 height 15
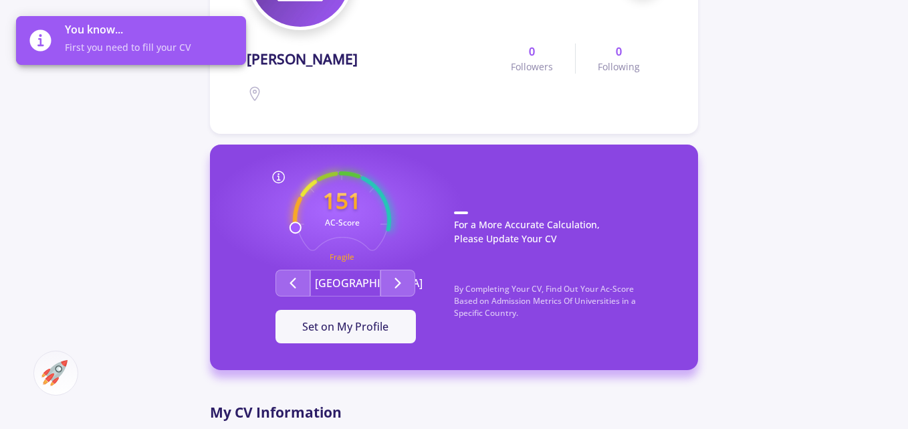
scroll to position [0, 0]
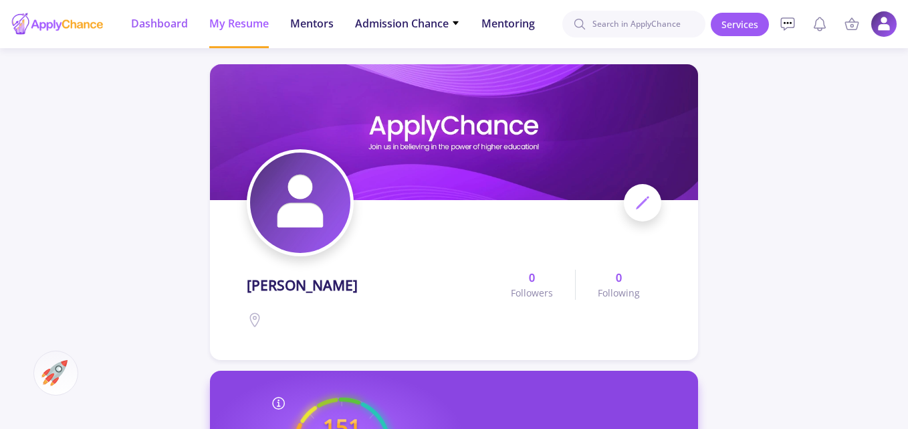
click at [170, 27] on span "Dashboard" at bounding box center [159, 23] width 57 height 16
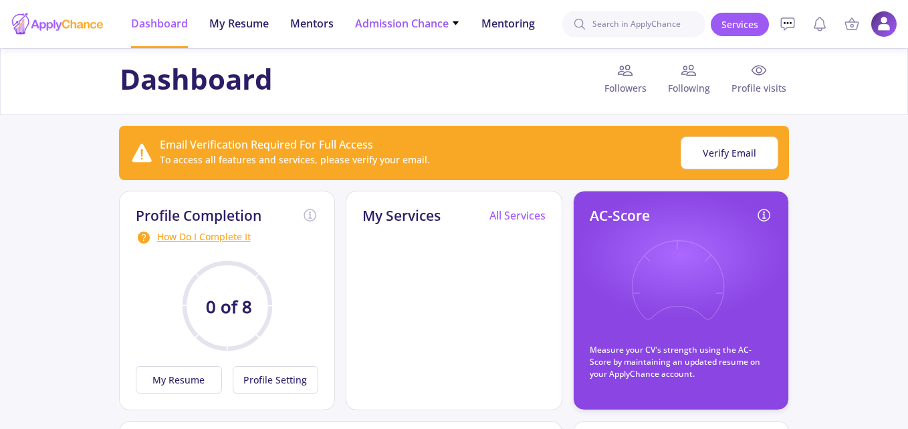
click at [383, 25] on span "Admission Chance" at bounding box center [407, 23] width 105 height 16
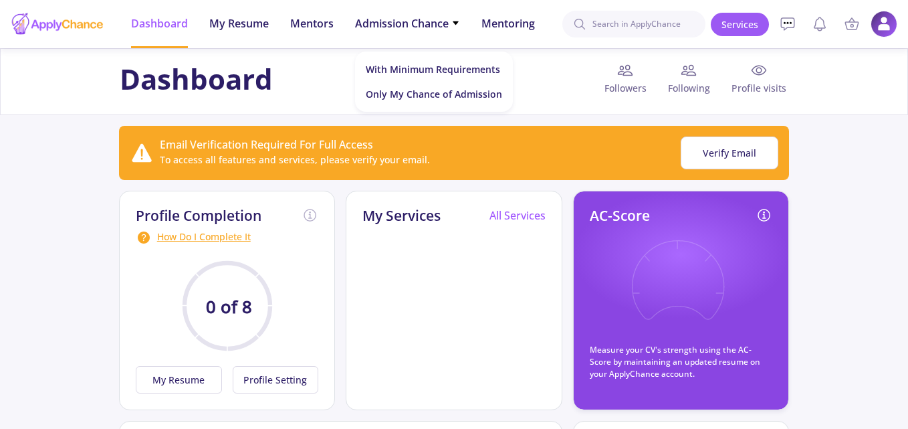
click at [654, 254] on icon at bounding box center [678, 289] width 98 height 98
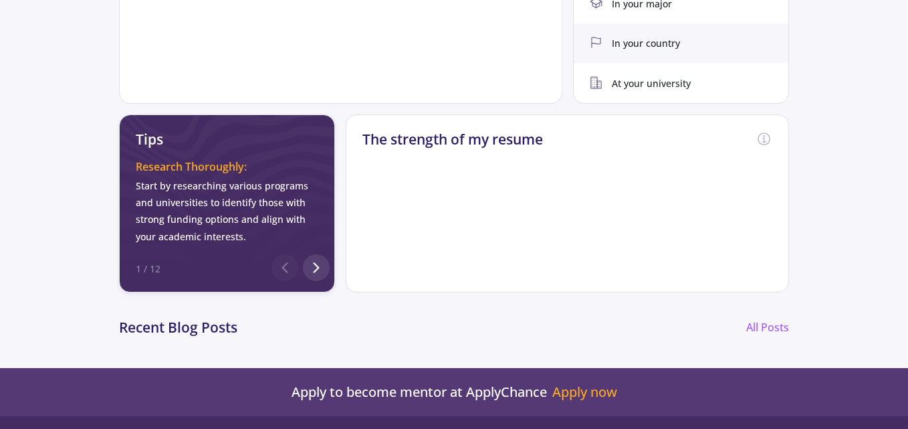
scroll to position [544, 0]
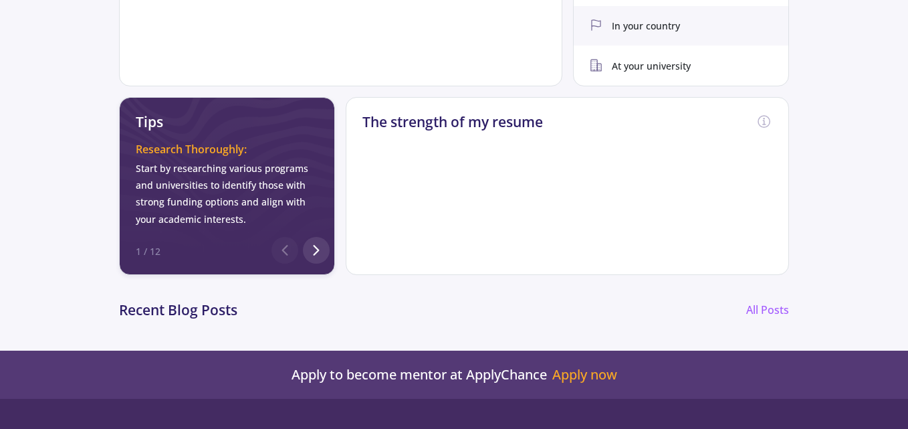
click at [720, 259] on div "The strength of my resume" at bounding box center [568, 186] width 444 height 178
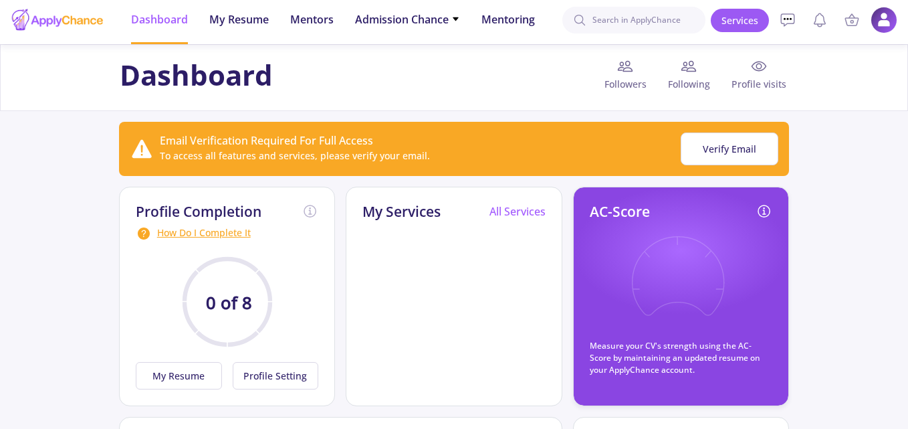
scroll to position [0, 0]
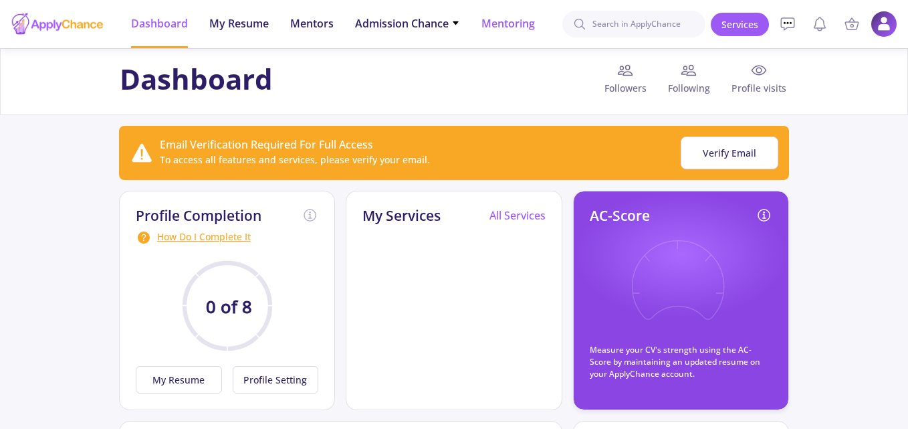
click at [535, 27] on span "Mentoring" at bounding box center [509, 23] width 54 height 16
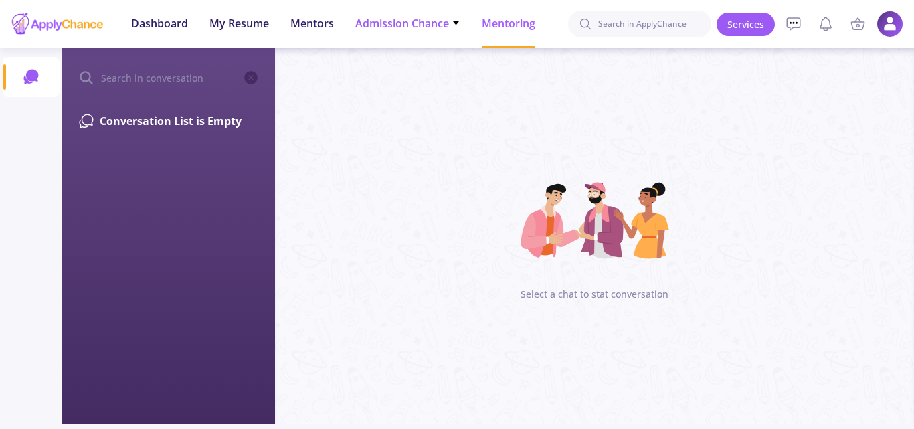
click at [413, 26] on span "Admission Chance" at bounding box center [407, 23] width 105 height 16
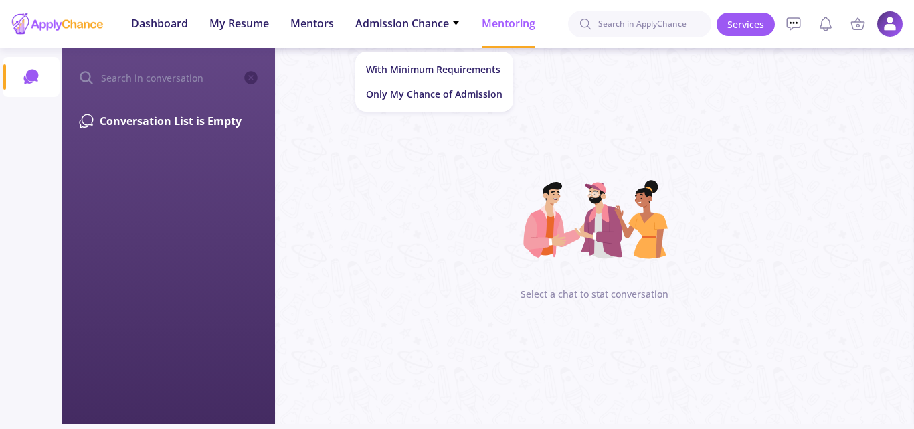
click at [270, 22] on ul "Dashboard My Resume Mentors Admission Chance With Minimum Requirements Only My …" at bounding box center [332, 24] width 425 height 48
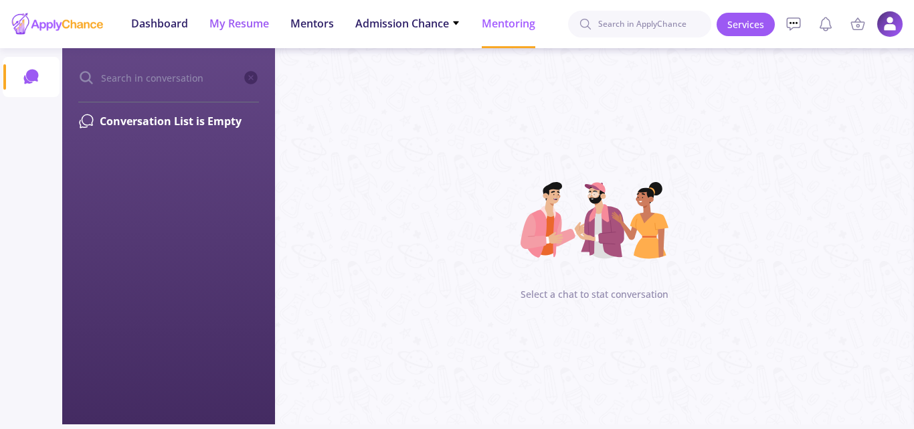
click at [256, 25] on span "My Resume" at bounding box center [239, 23] width 60 height 16
click at [256, 28] on span "My Resume" at bounding box center [239, 23] width 60 height 16
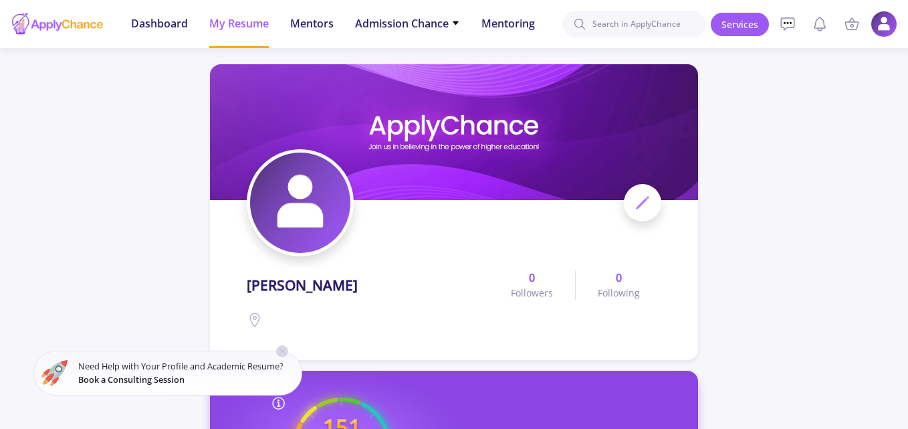
click at [640, 199] on icon at bounding box center [643, 203] width 16 height 16
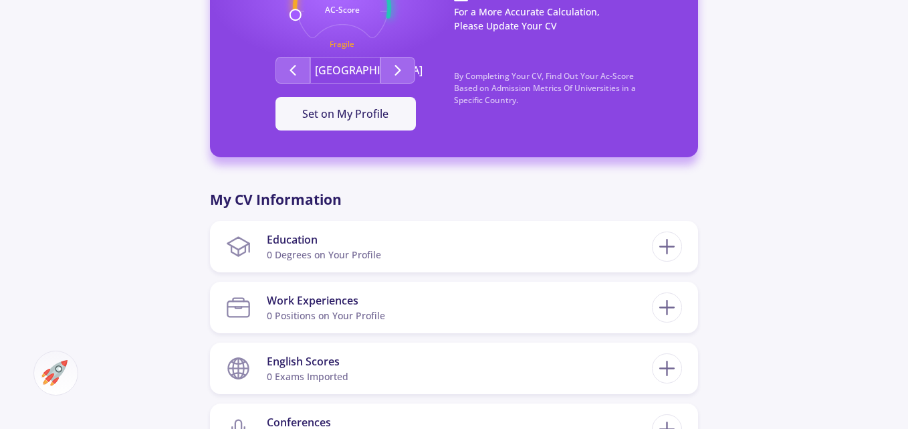
scroll to position [481, 0]
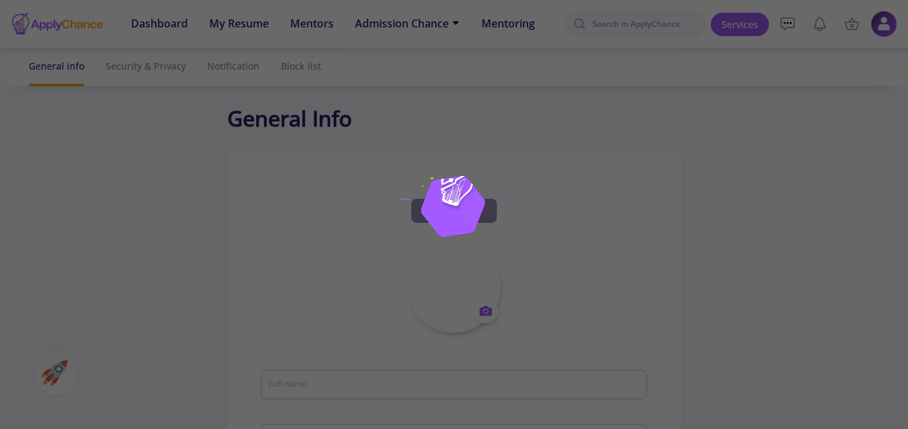
type input "reza ahmadi"
type input "rezaahmadi7"
type input "[EMAIL_ADDRESS][DOMAIN_NAME]"
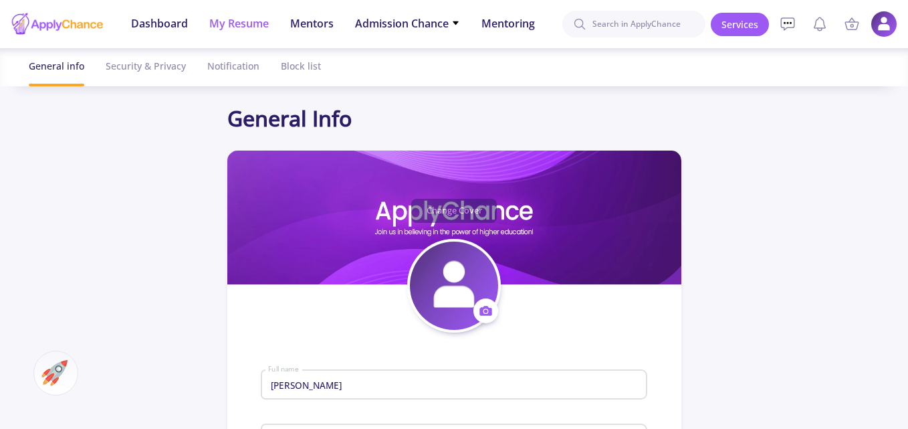
click at [252, 27] on span "My Resume" at bounding box center [239, 23] width 60 height 16
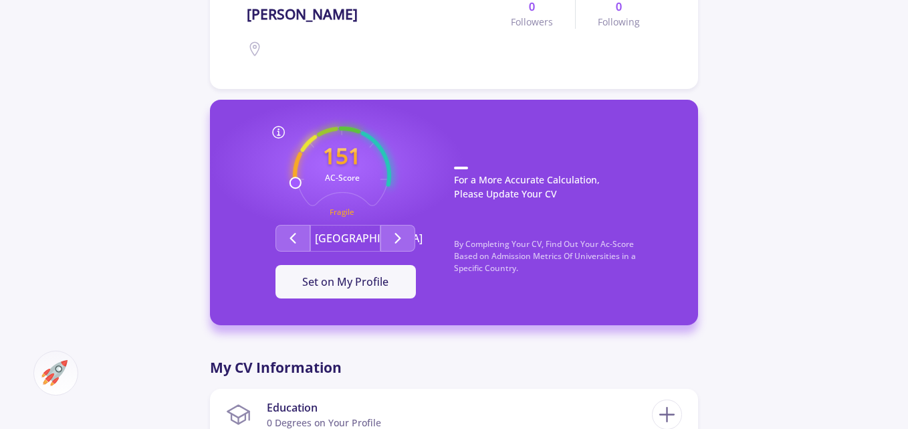
scroll to position [376, 0]
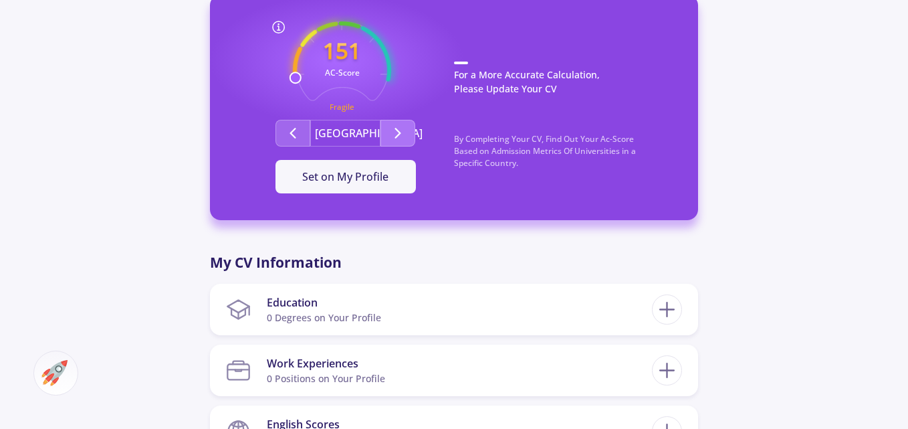
click at [405, 130] on icon "Second group" at bounding box center [398, 133] width 16 height 16
click at [666, 298] on icon at bounding box center [667, 309] width 25 height 25
checkbox input "false"
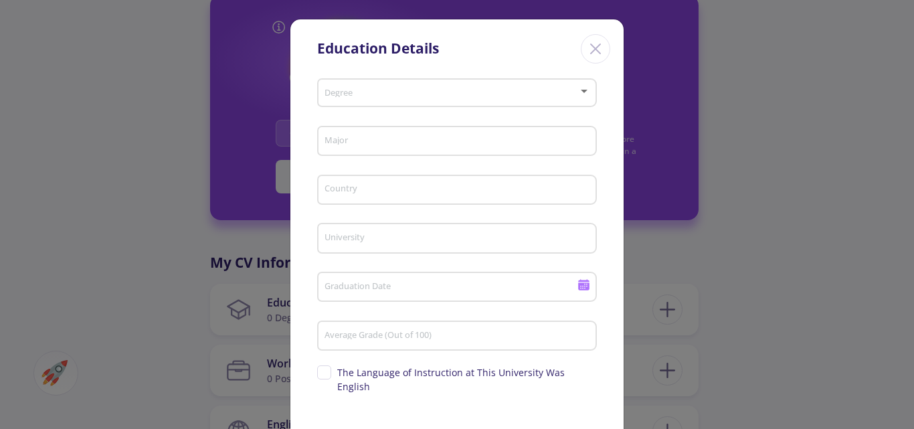
click at [696, 258] on div "Education Details Degree Major Country University Graduation Date Average Grade…" at bounding box center [457, 214] width 914 height 429
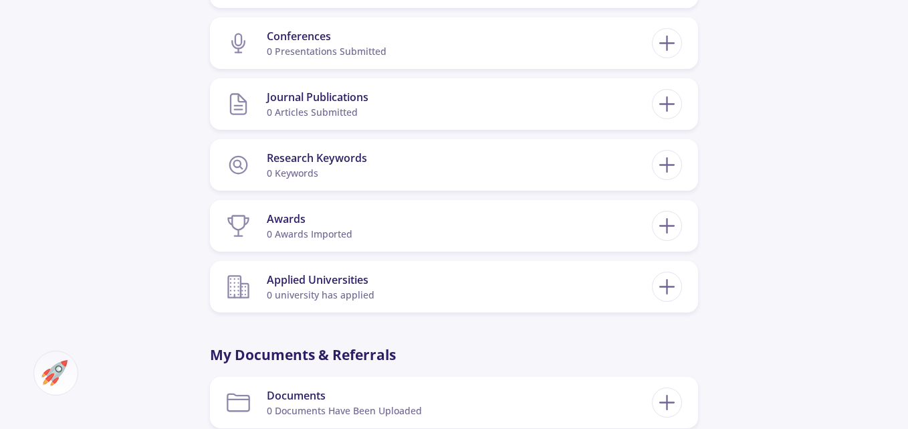
scroll to position [836, 0]
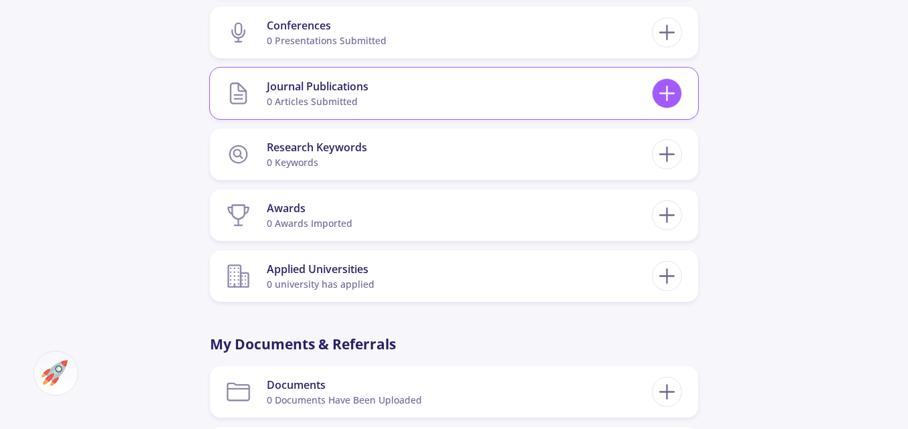
click at [672, 86] on icon at bounding box center [667, 93] width 25 height 25
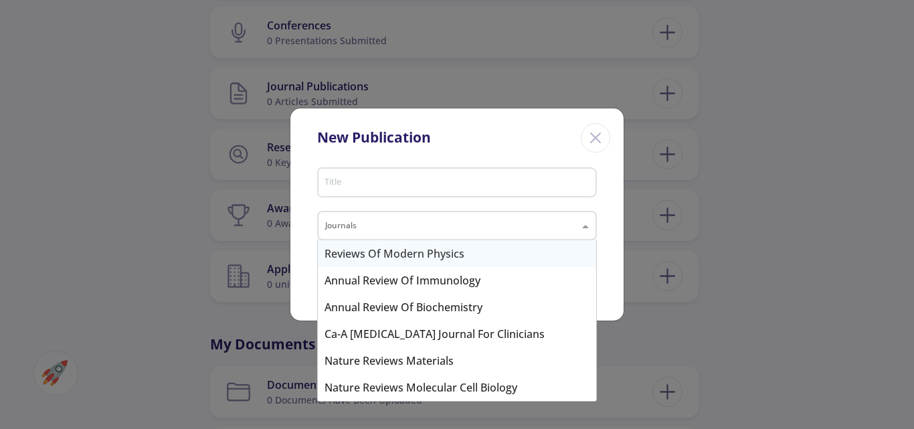
click at [565, 234] on div at bounding box center [456, 227] width 277 height 16
click at [570, 225] on div at bounding box center [456, 227] width 277 height 16
click at [595, 140] on icon "Close" at bounding box center [595, 137] width 21 height 21
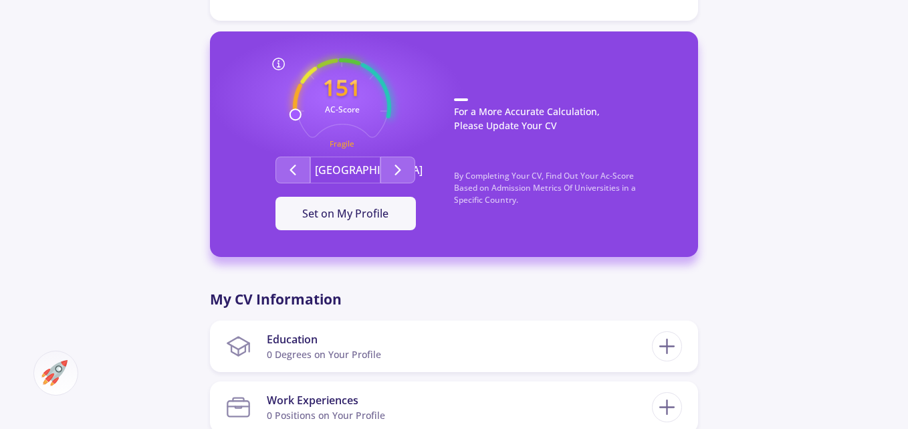
scroll to position [0, 0]
